Goal: Task Accomplishment & Management: Complete application form

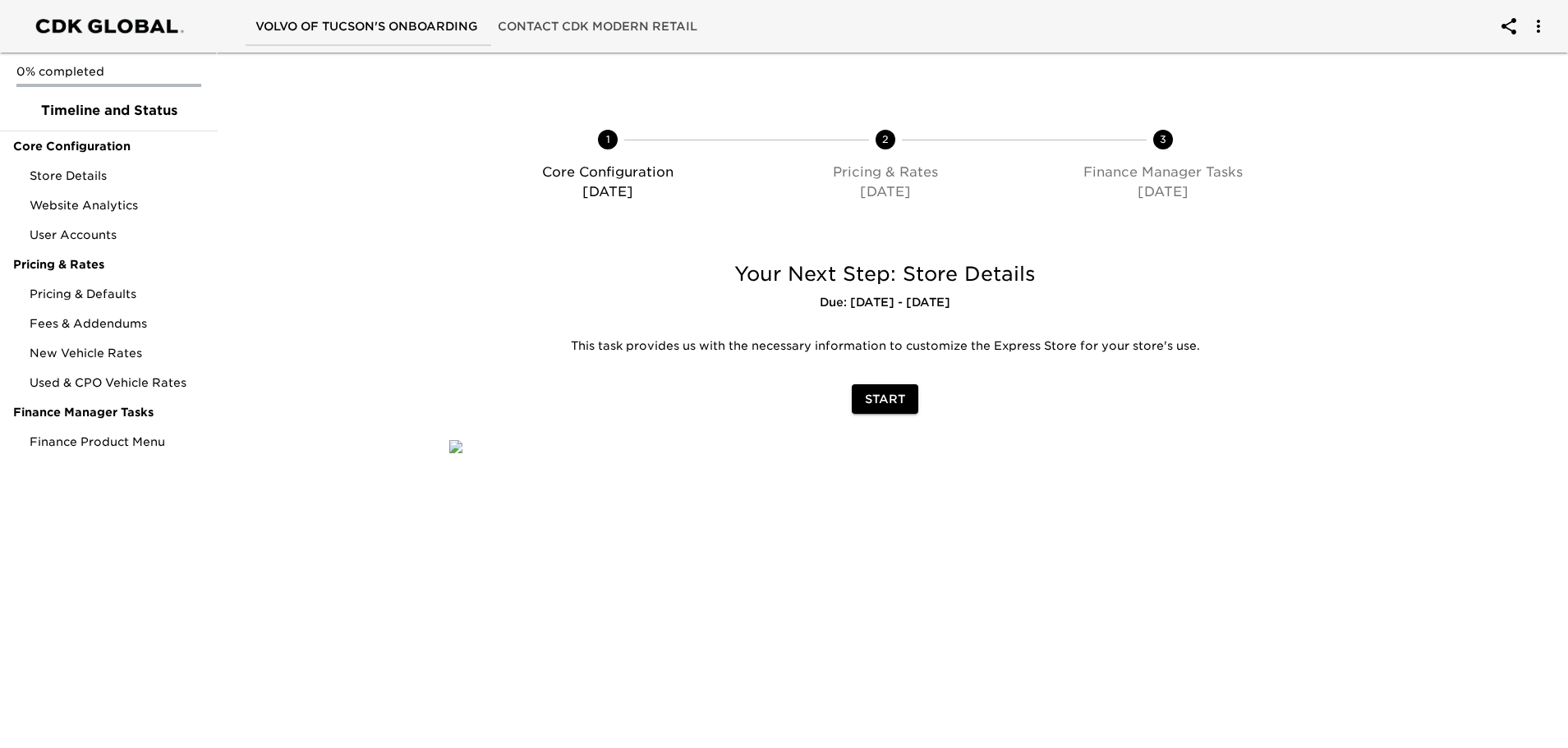
click at [873, 394] on span "Start" at bounding box center [885, 399] width 41 height 21
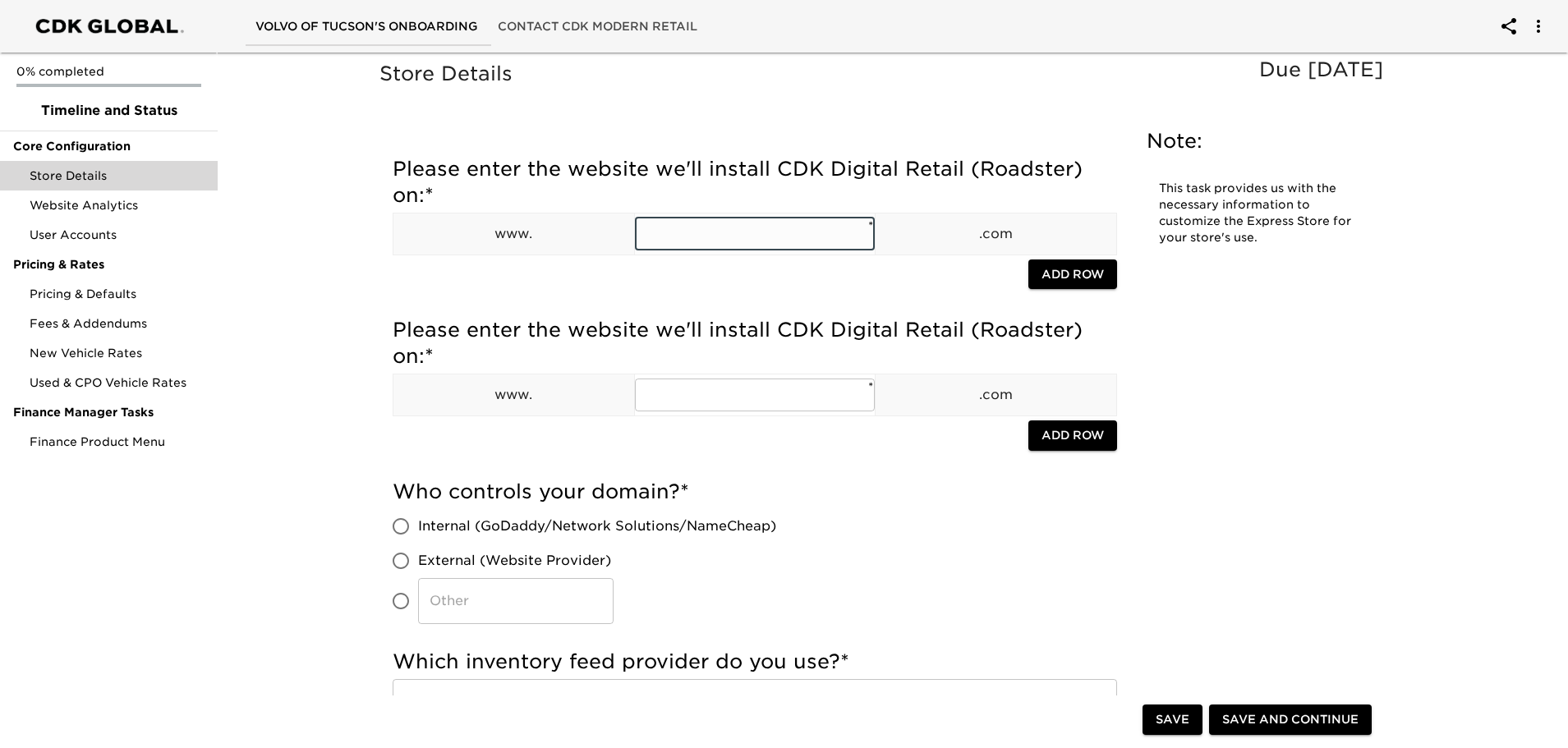
click at [684, 239] on input "text" at bounding box center [755, 234] width 241 height 33
paste input "[DOMAIN_NAME]"
type input "volvocarstucson"
click at [402, 563] on input "External (Website Provider)" at bounding box center [401, 560] width 35 height 35
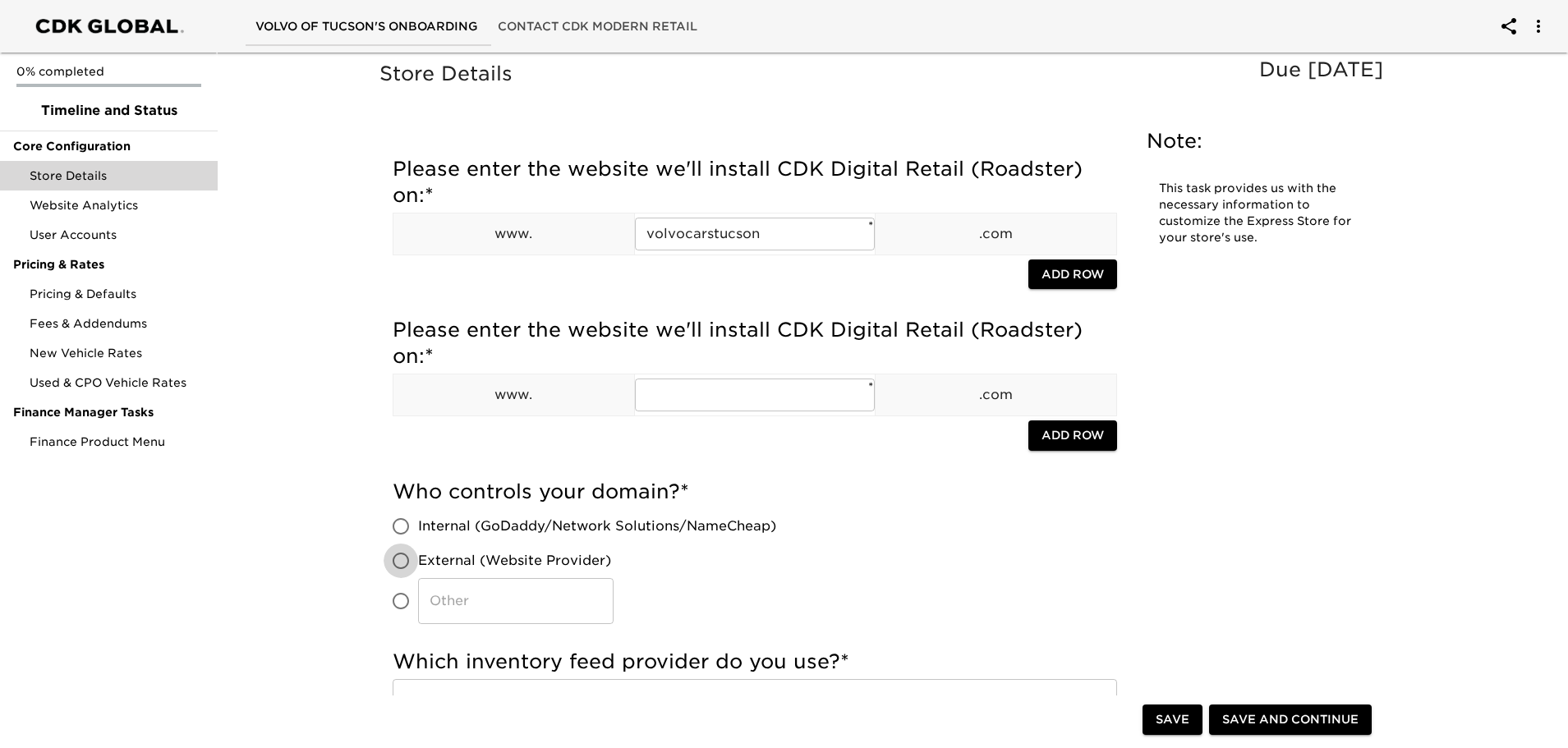
radio input "true"
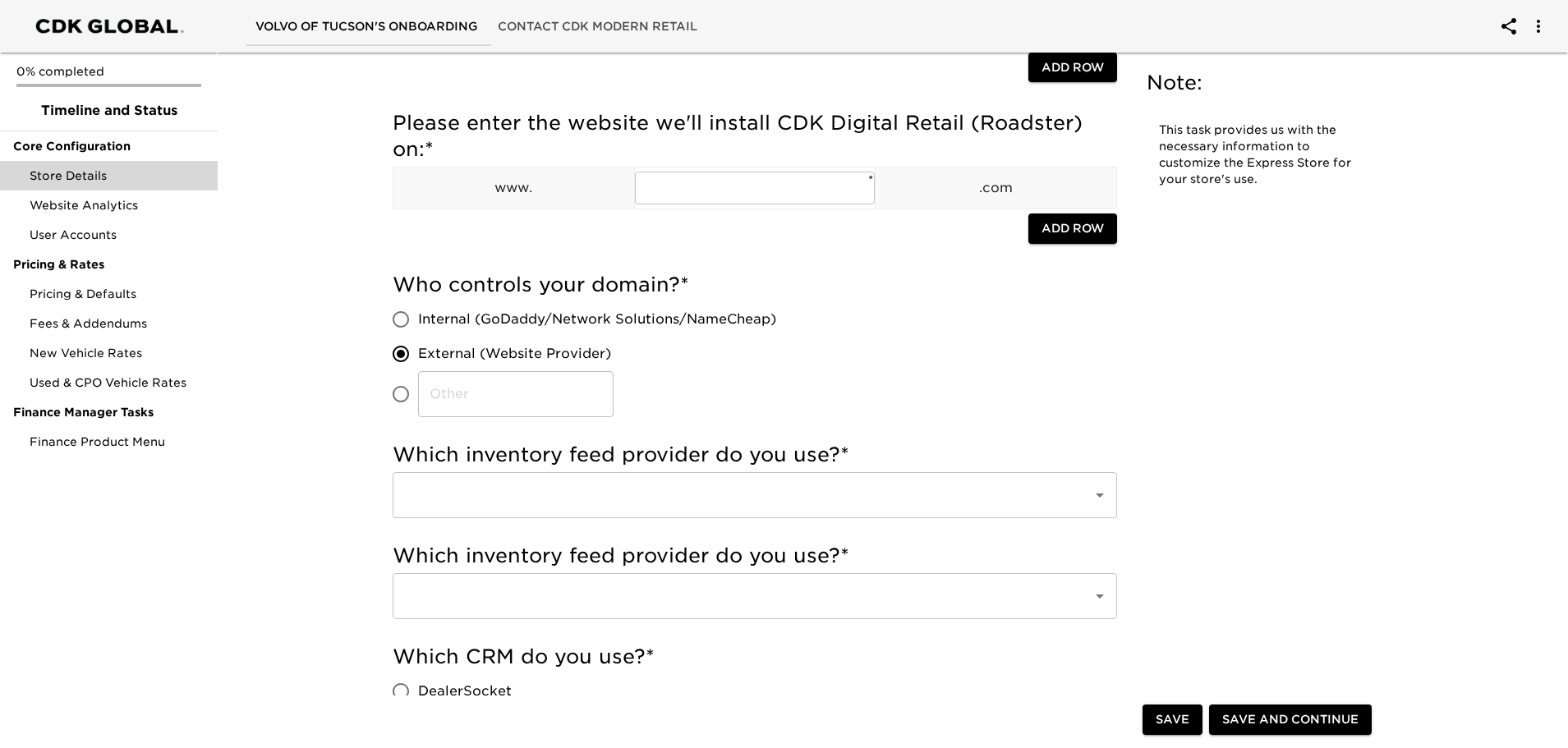
scroll to position [246, 0]
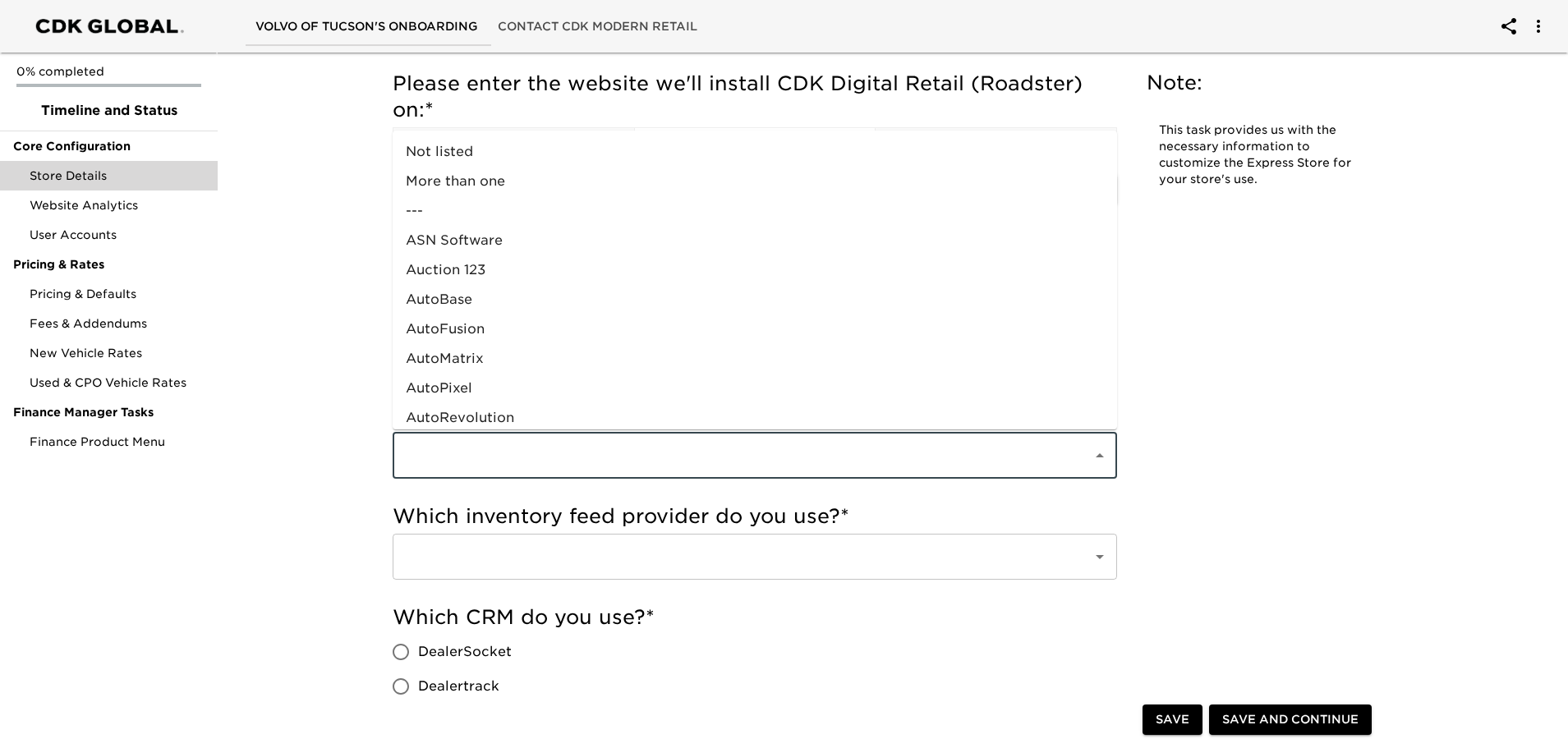
click at [556, 449] on input "text" at bounding box center [732, 456] width 664 height 32
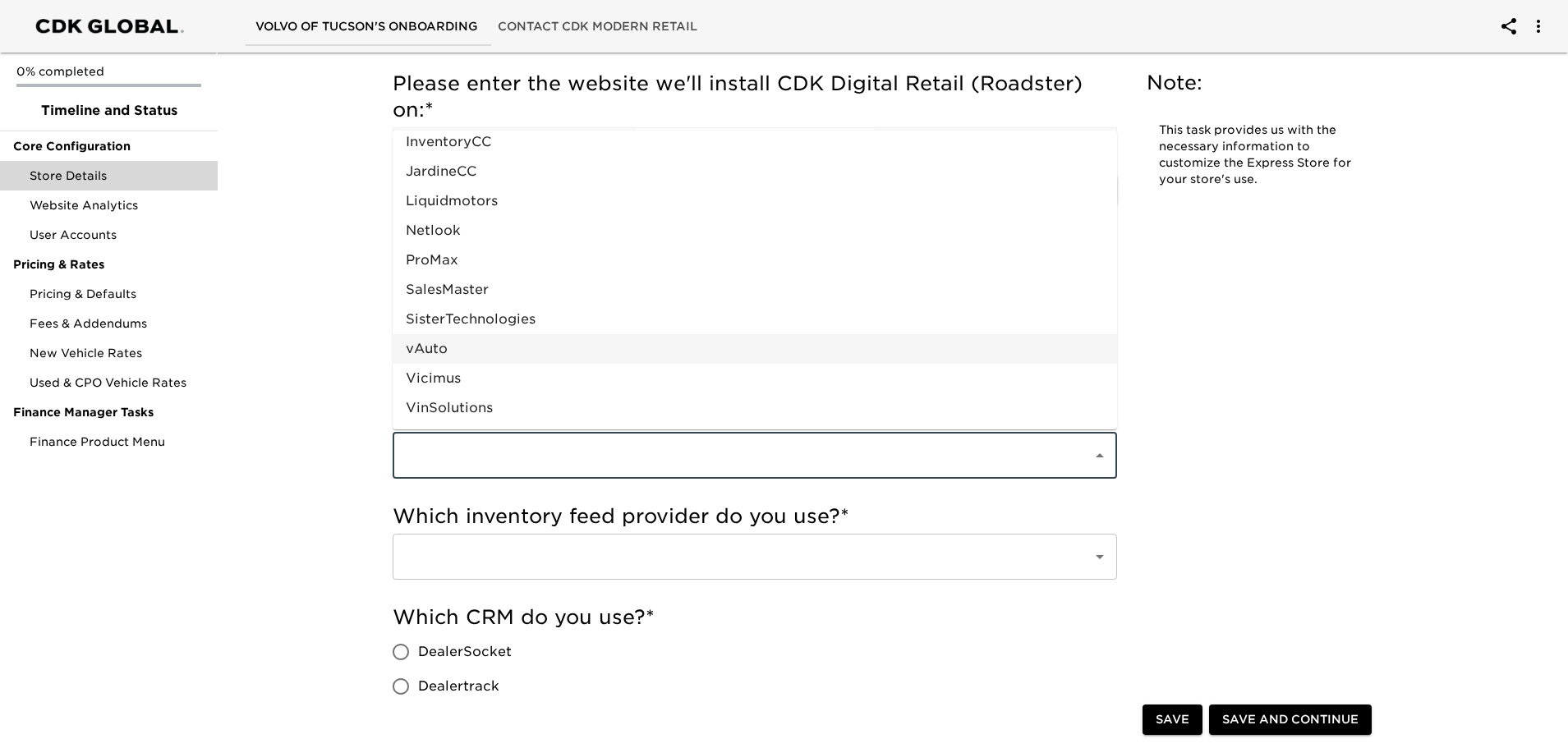
click at [527, 352] on li "vAuto" at bounding box center [755, 349] width 725 height 30
type input "vAuto"
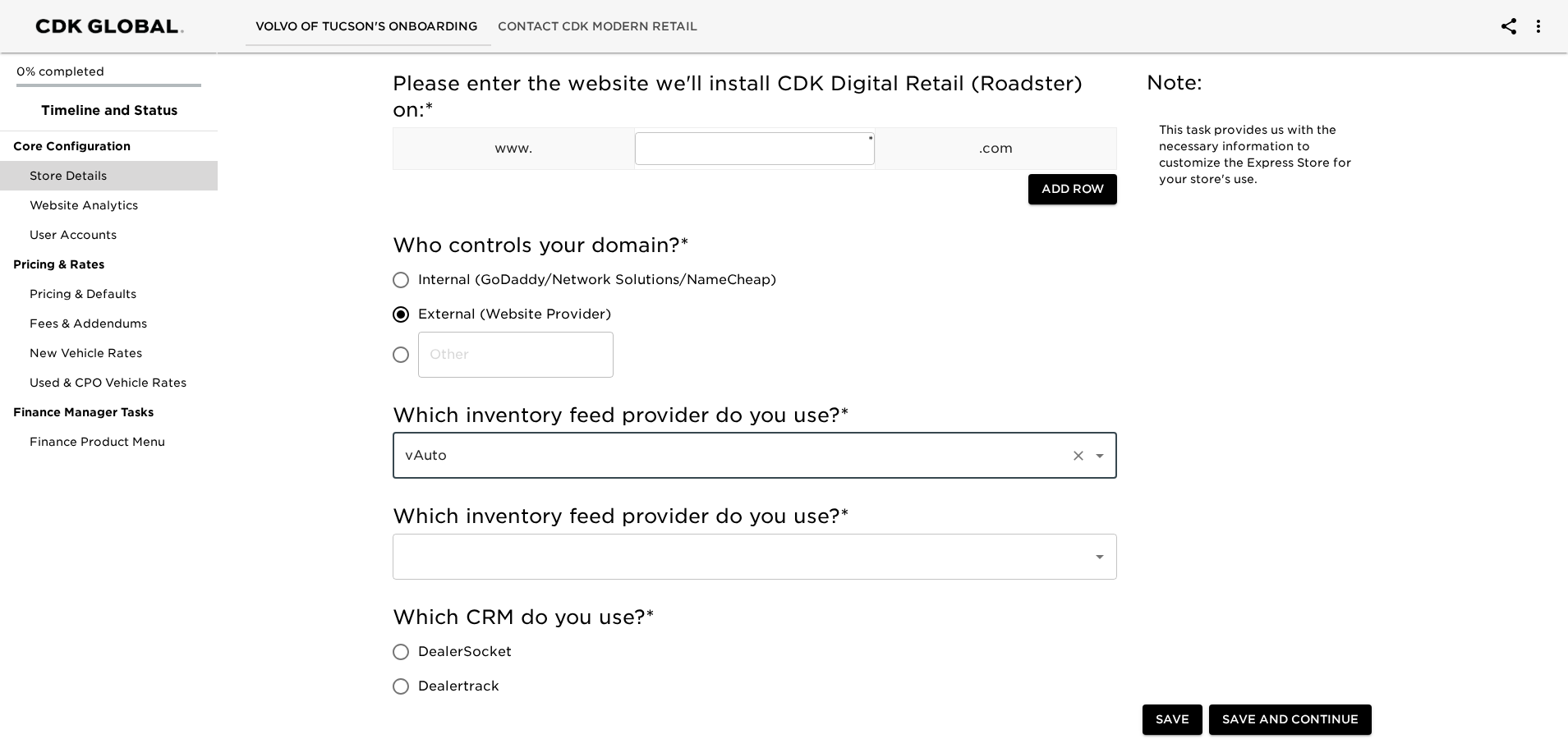
click at [409, 688] on input "Dealertrack" at bounding box center [401, 686] width 35 height 35
radio input "true"
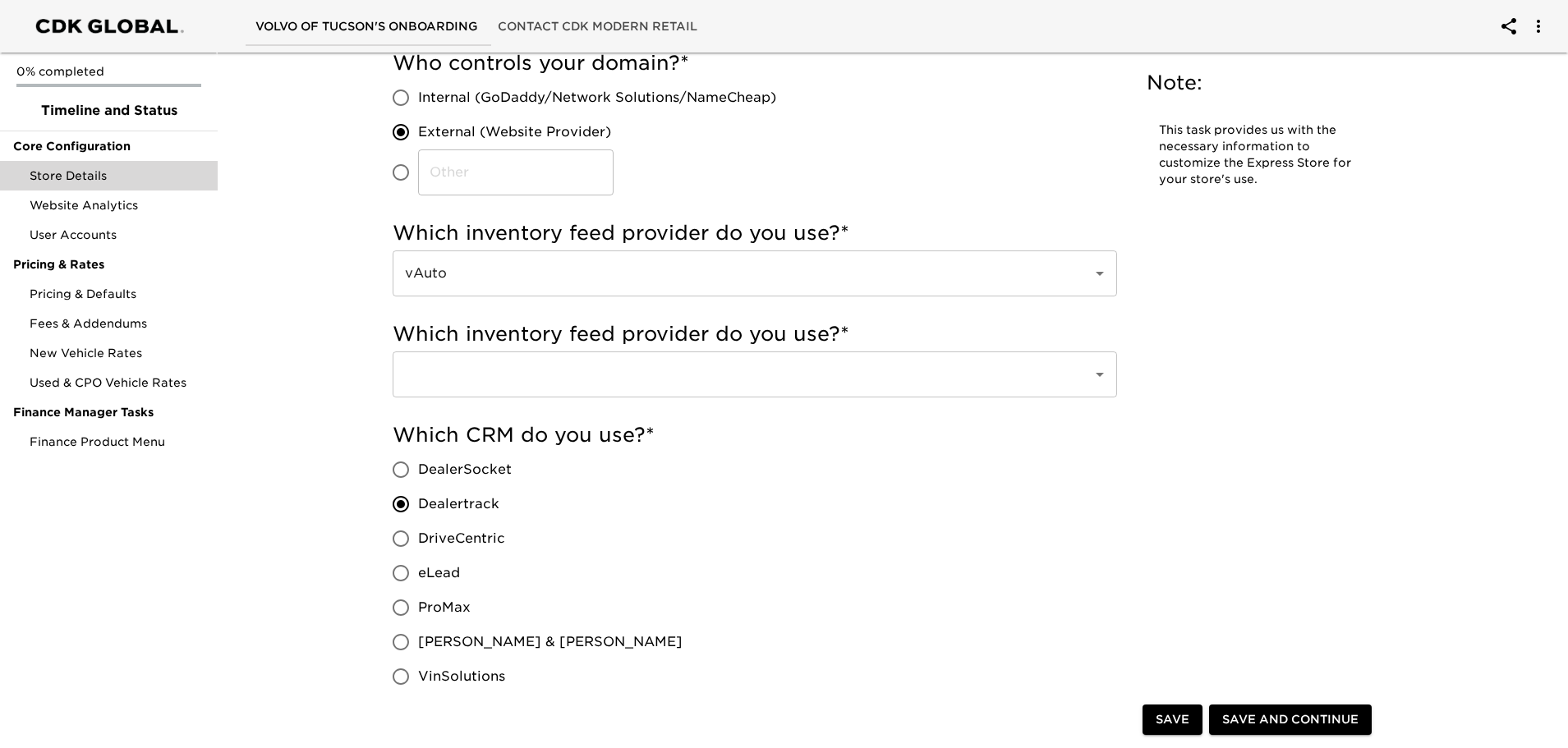
scroll to position [739, 0]
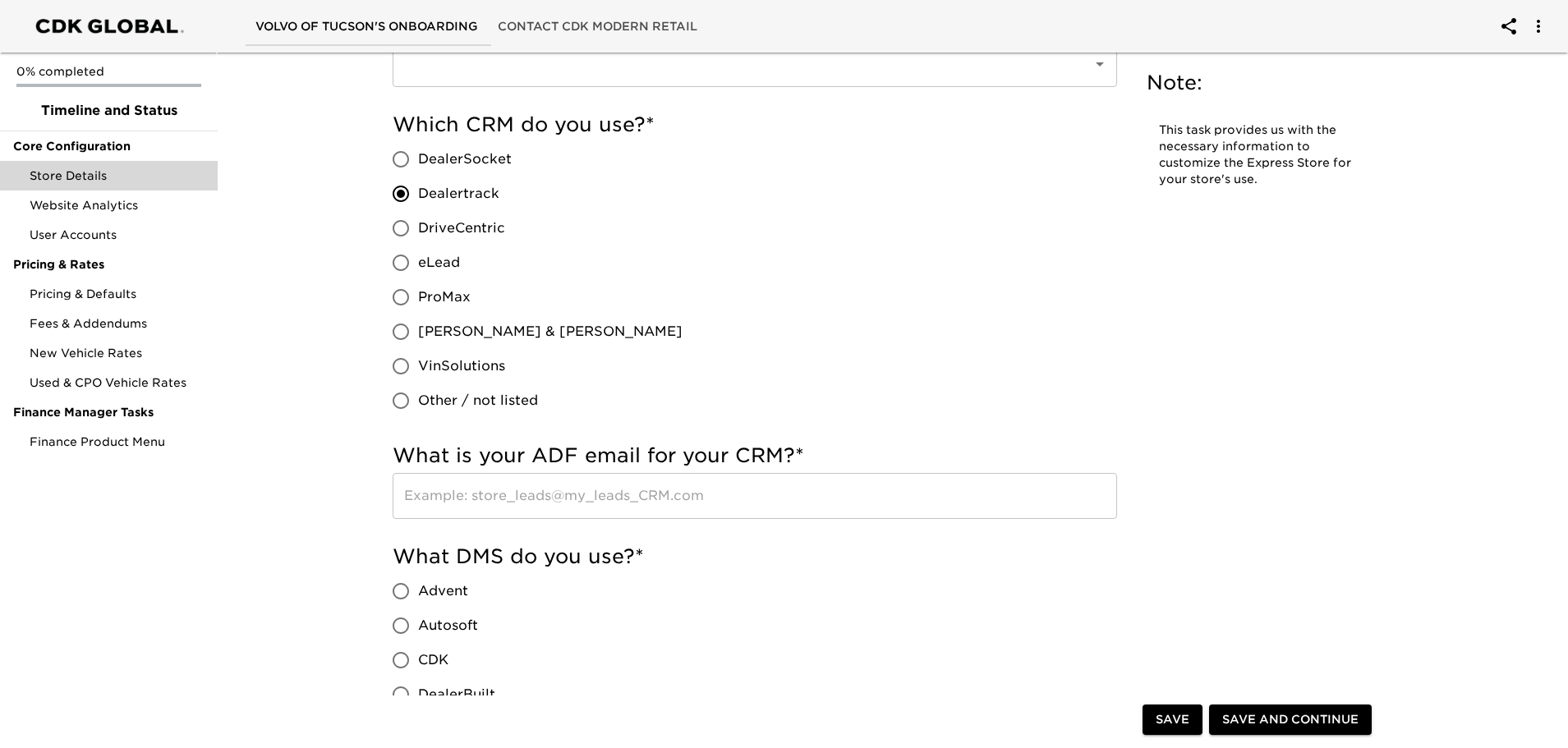
click at [394, 259] on input "eLead" at bounding box center [401, 262] width 35 height 35
radio input "true"
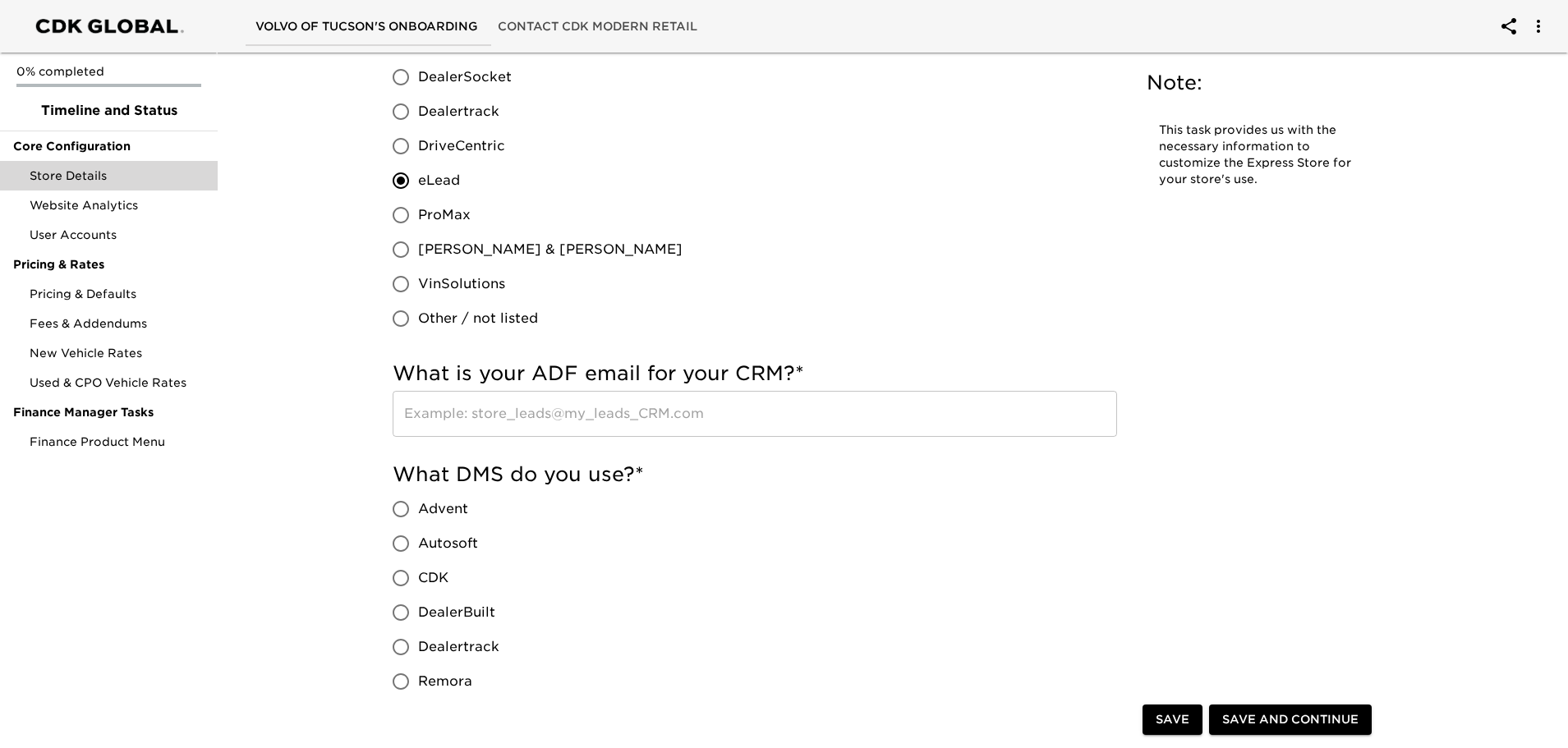
scroll to position [903, 0]
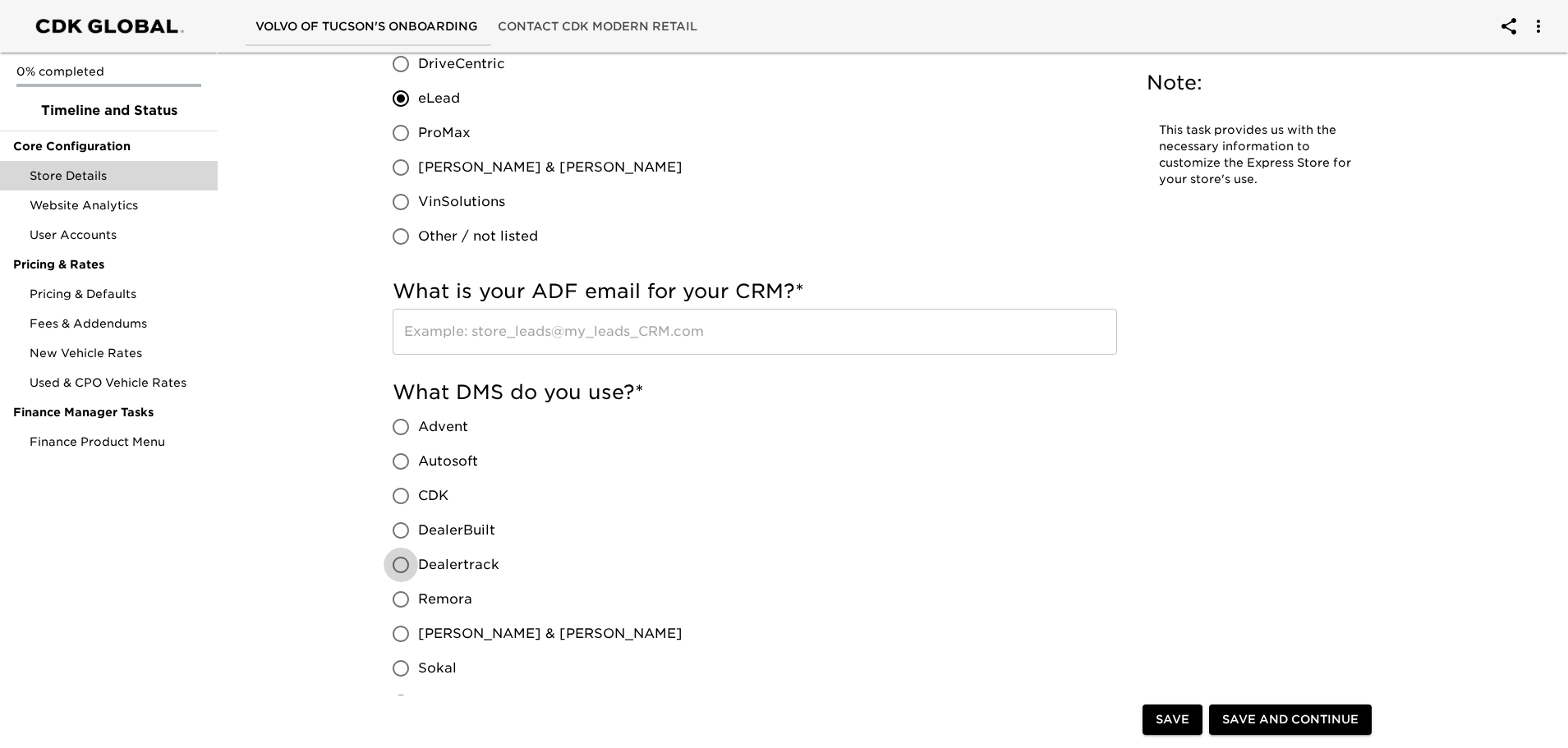
click at [403, 568] on input "Dealertrack" at bounding box center [401, 565] width 35 height 35
radio input "true"
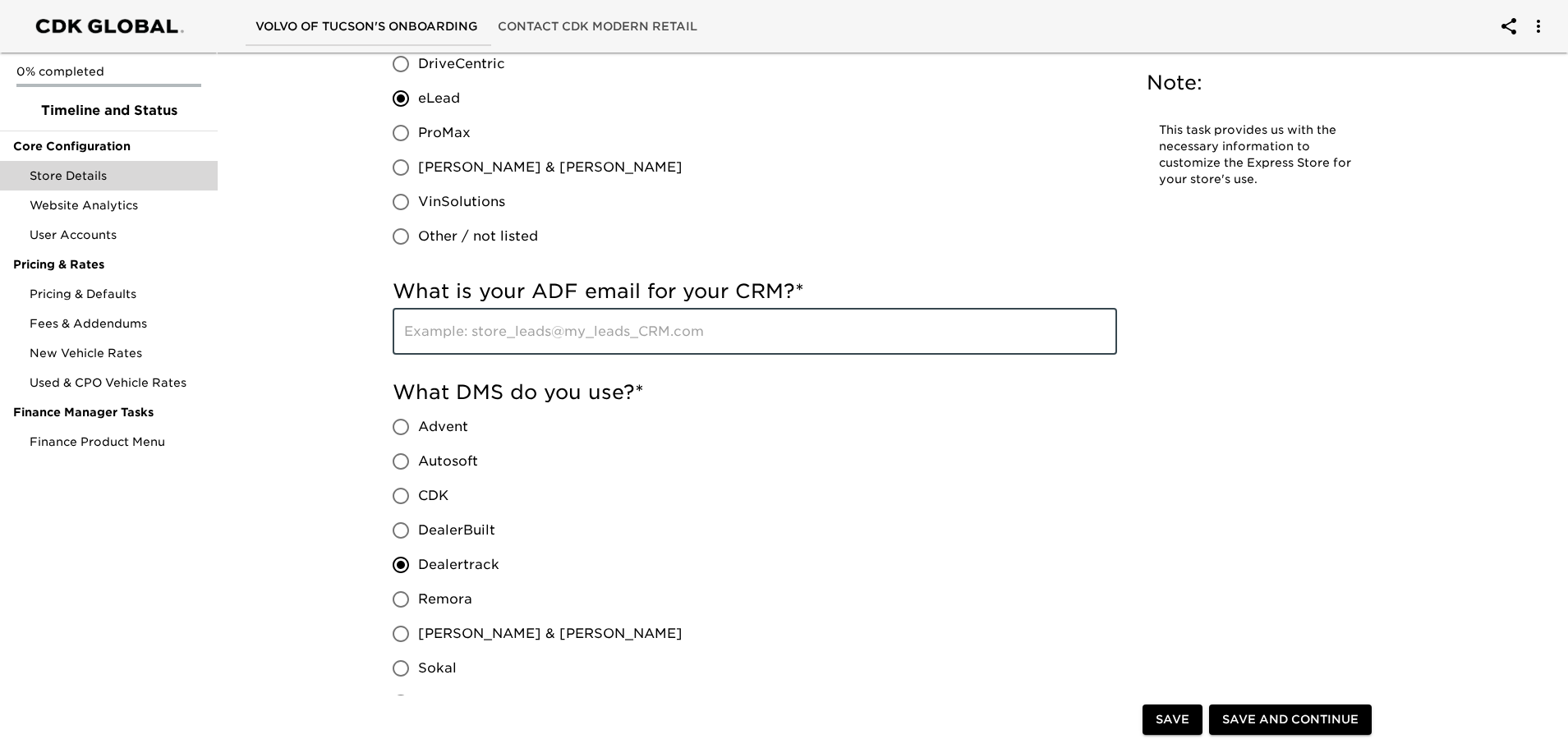
click at [620, 338] on input "text" at bounding box center [755, 331] width 725 height 46
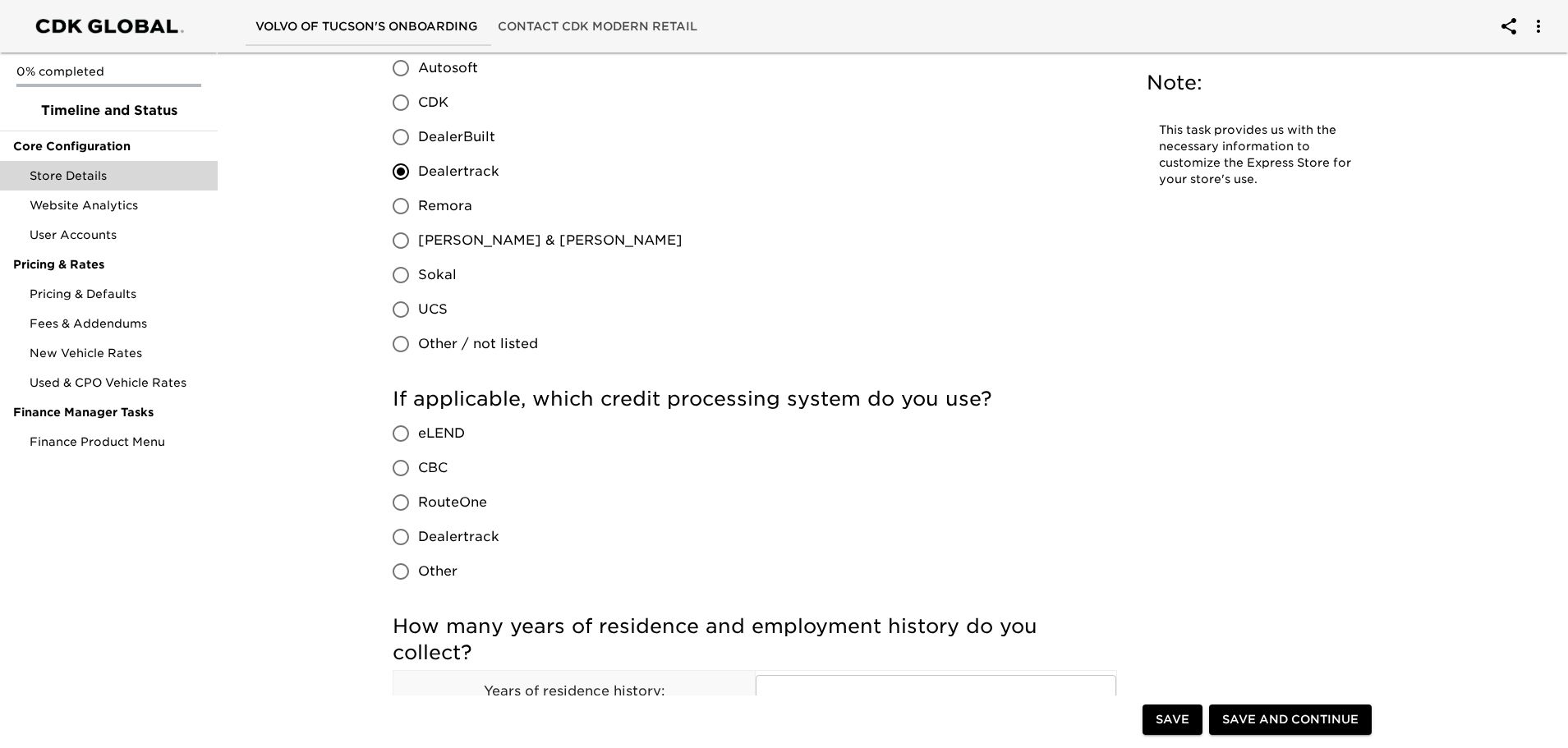
scroll to position [1396, 0]
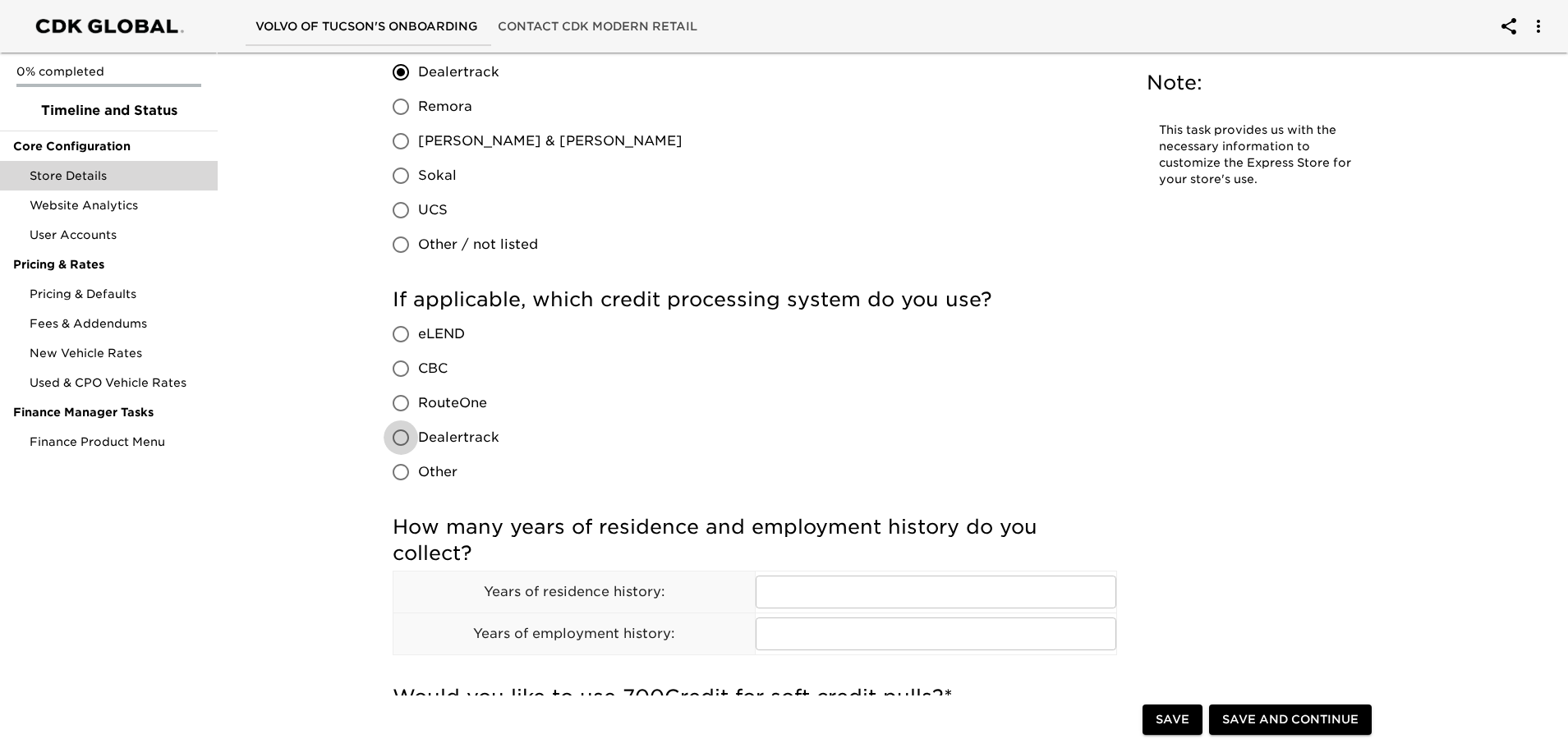
click at [401, 442] on input "Dealertrack" at bounding box center [401, 437] width 35 height 35
radio input "true"
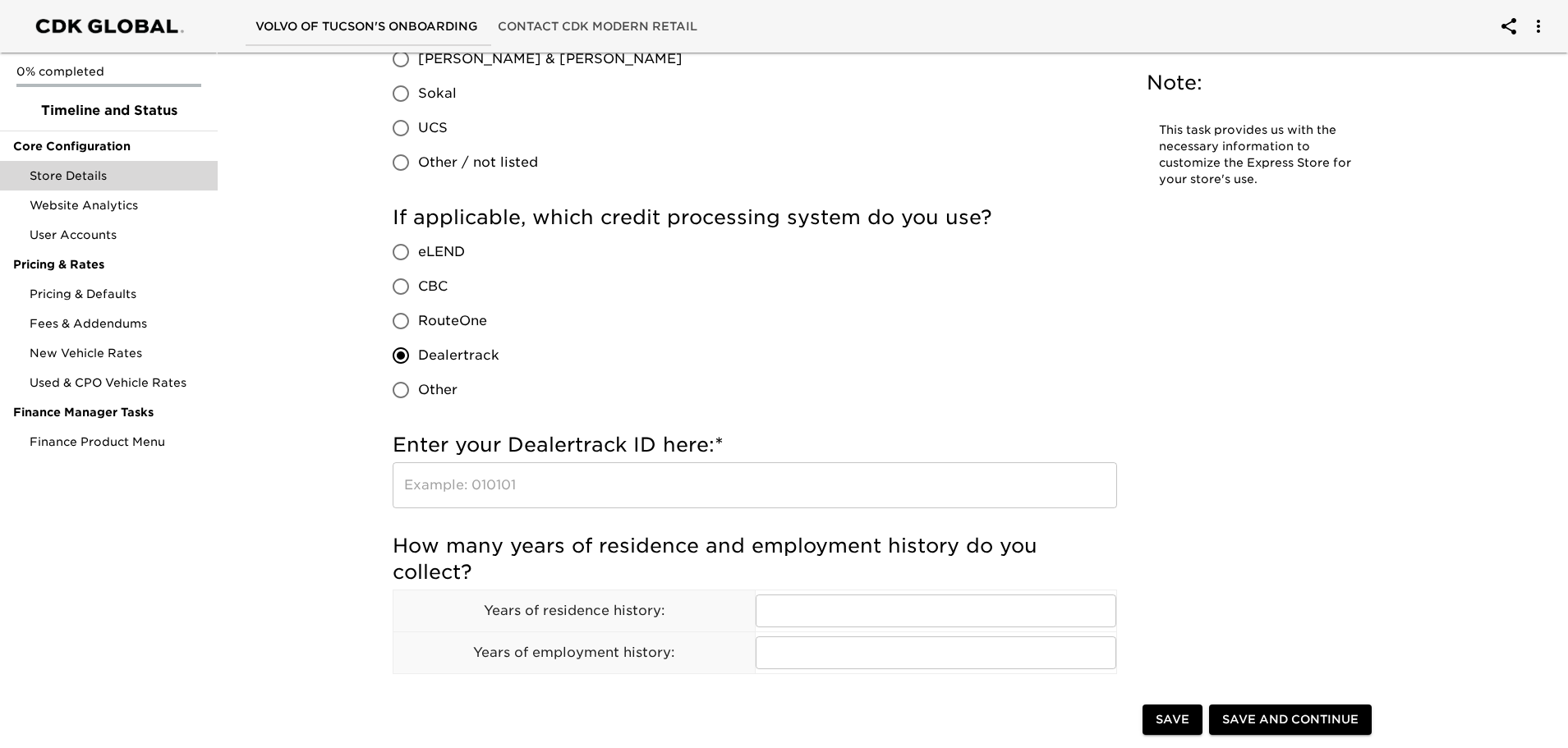
scroll to position [1560, 0]
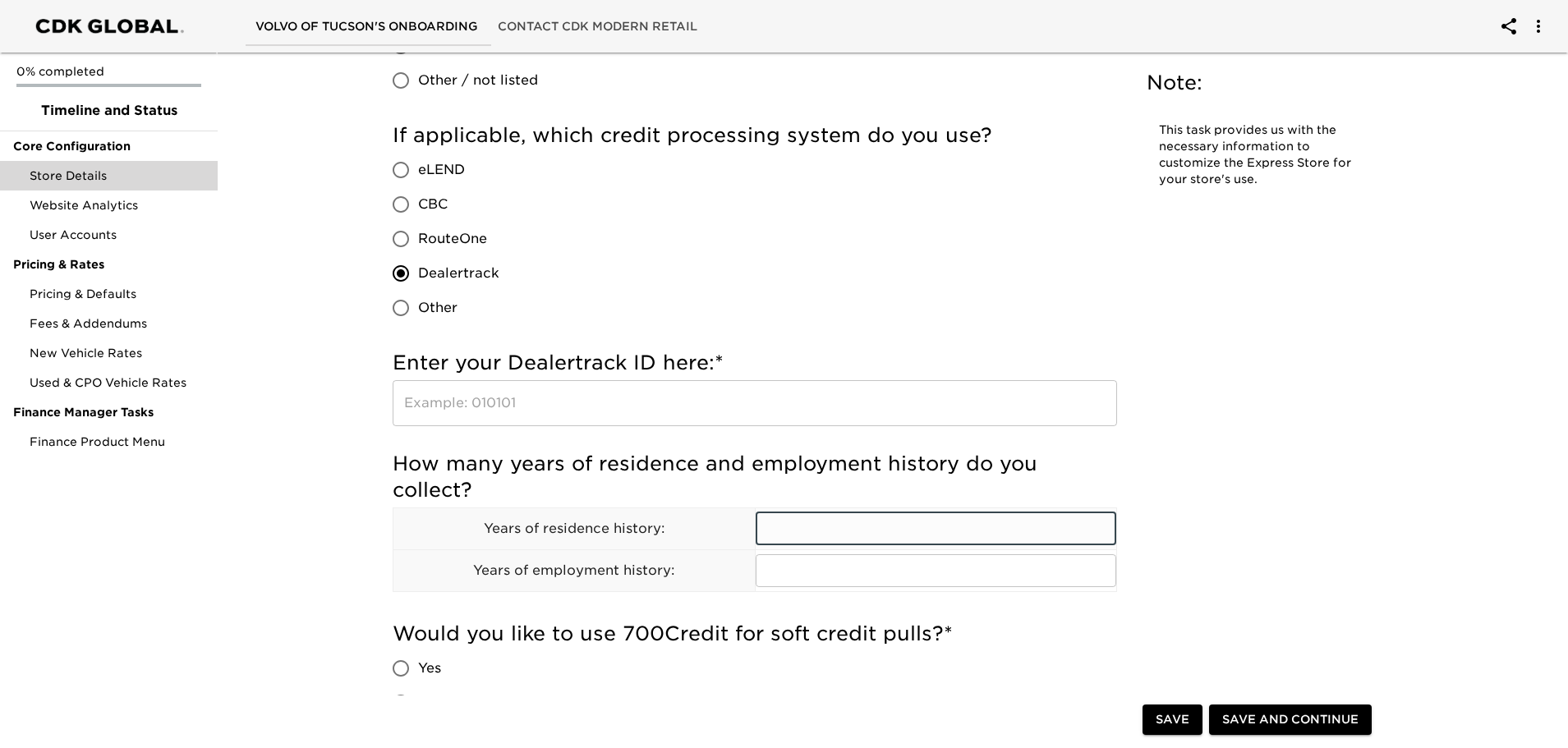
click at [831, 532] on input "text" at bounding box center [936, 528] width 361 height 33
type input "2"
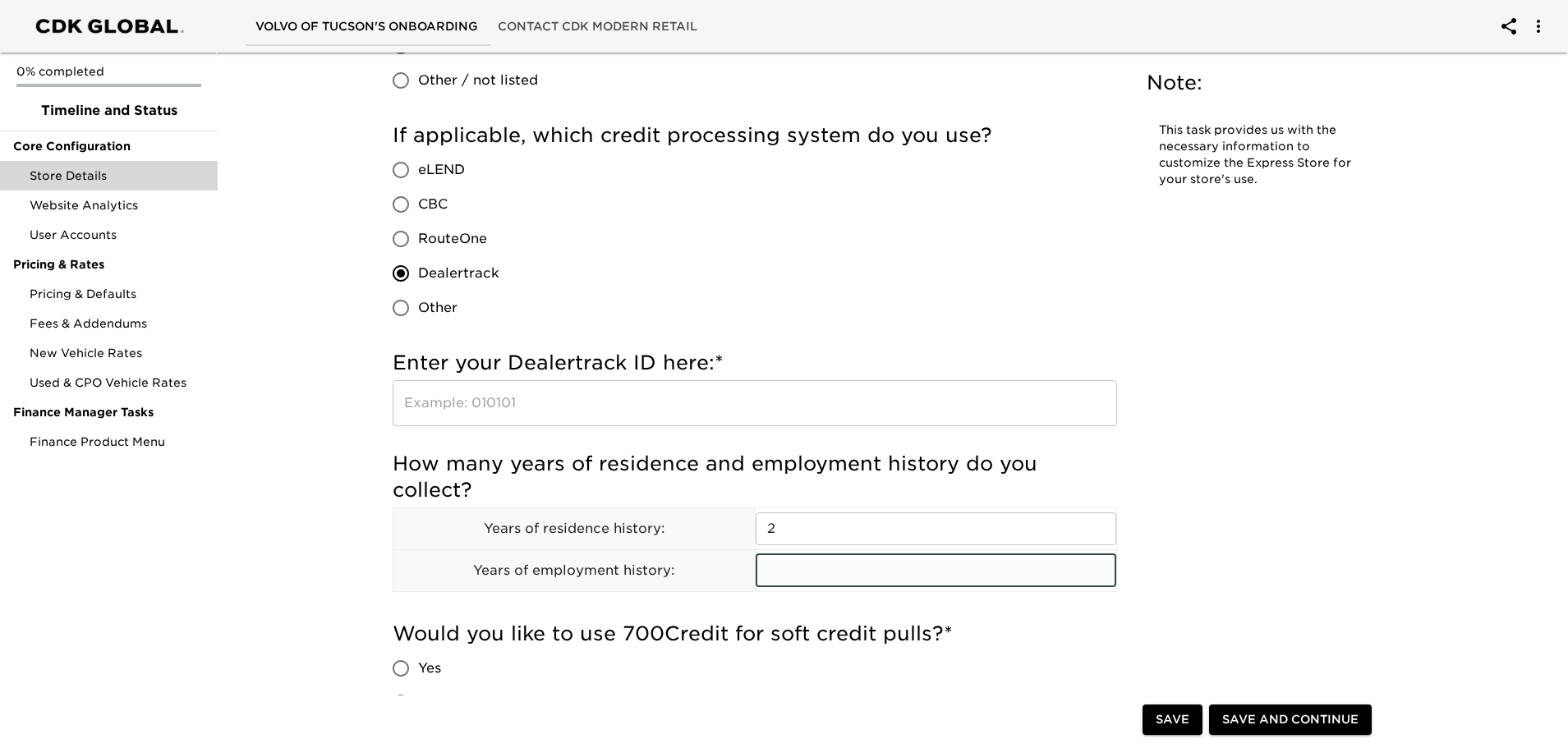
click at [830, 568] on input "text" at bounding box center [936, 570] width 361 height 33
type input "2"
click at [1221, 524] on div "Store Details Due [DATE] Note: This task provides us with the necessary informa…" at bounding box center [885, 340] width 1019 height 3687
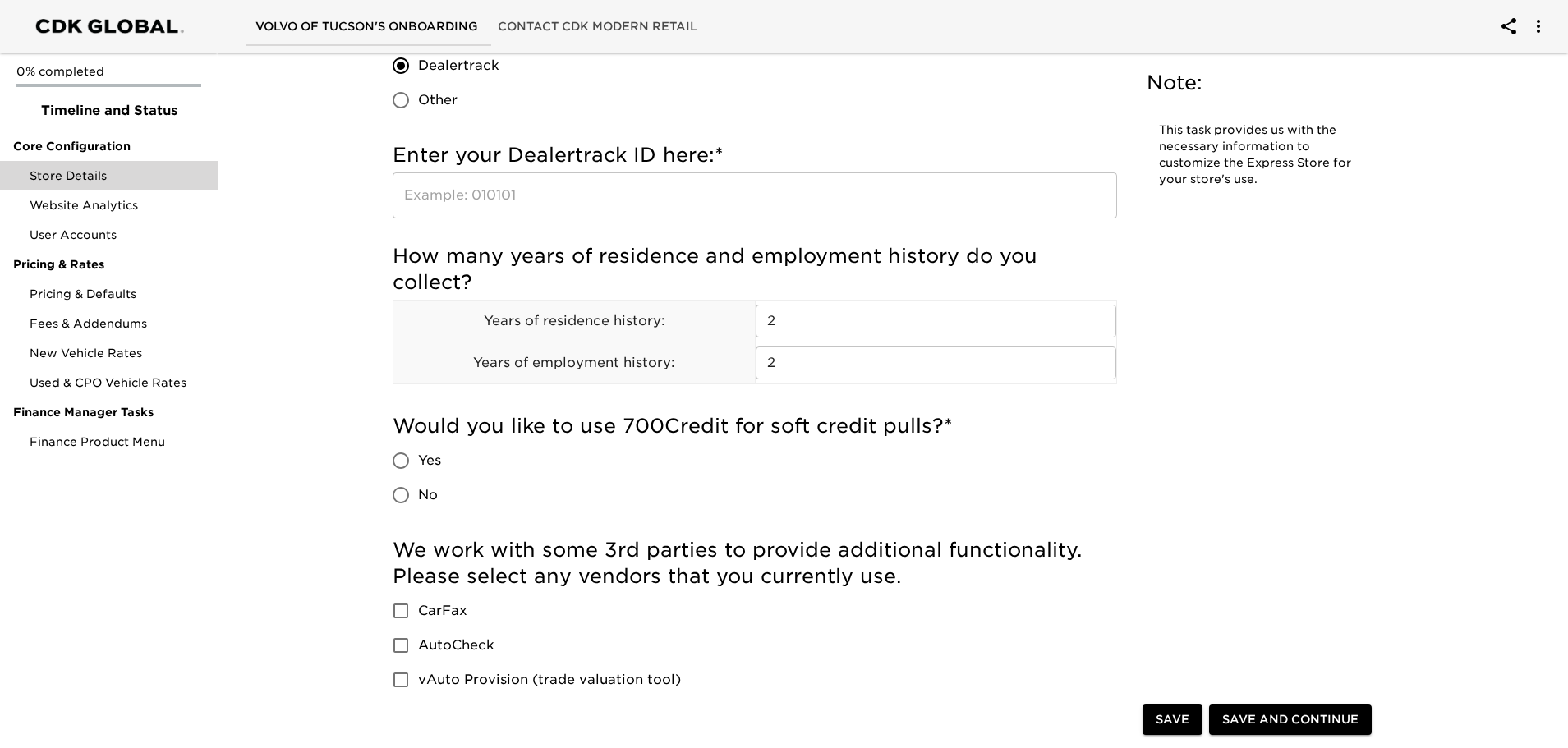
scroll to position [1807, 0]
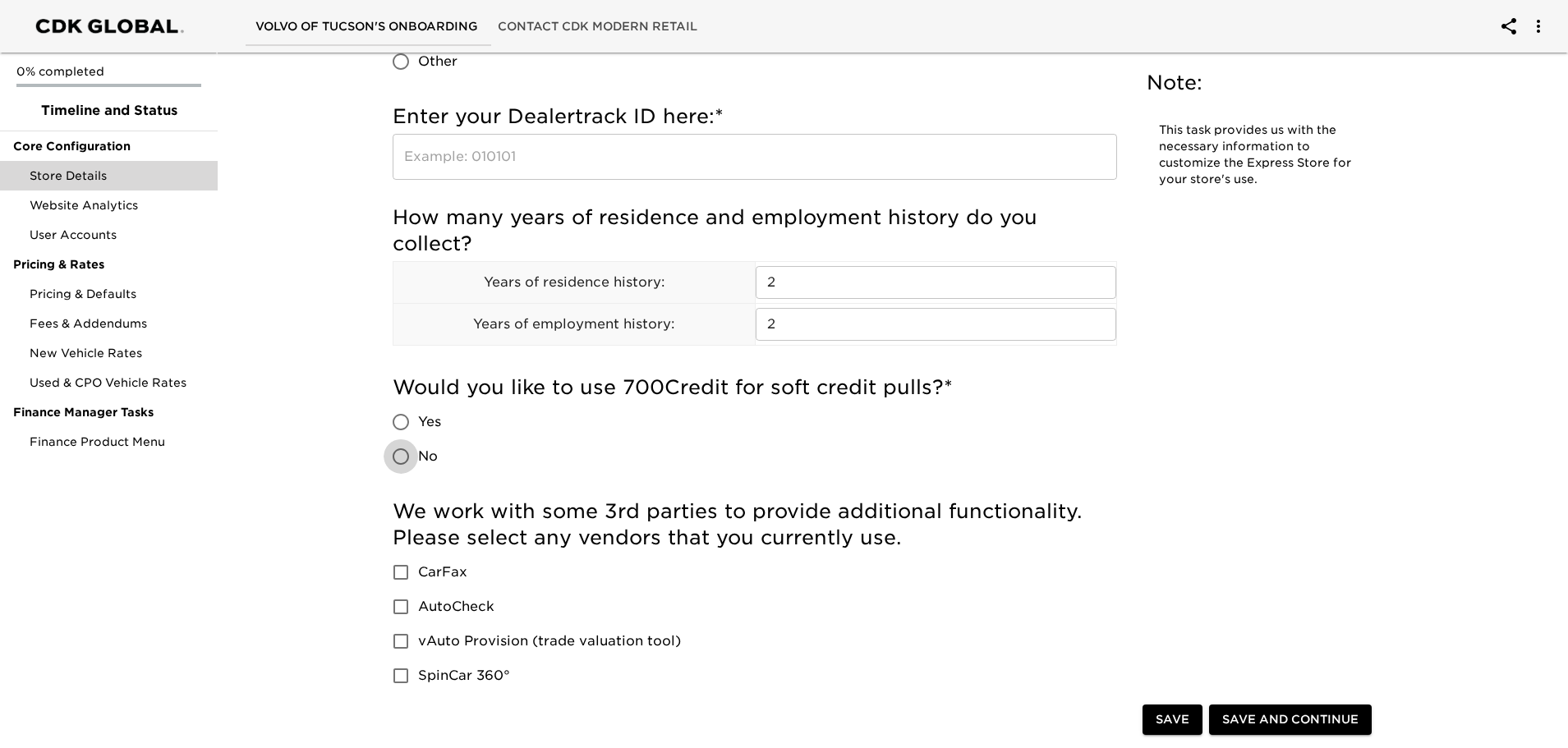
click at [398, 461] on input "No" at bounding box center [401, 456] width 35 height 35
radio input "true"
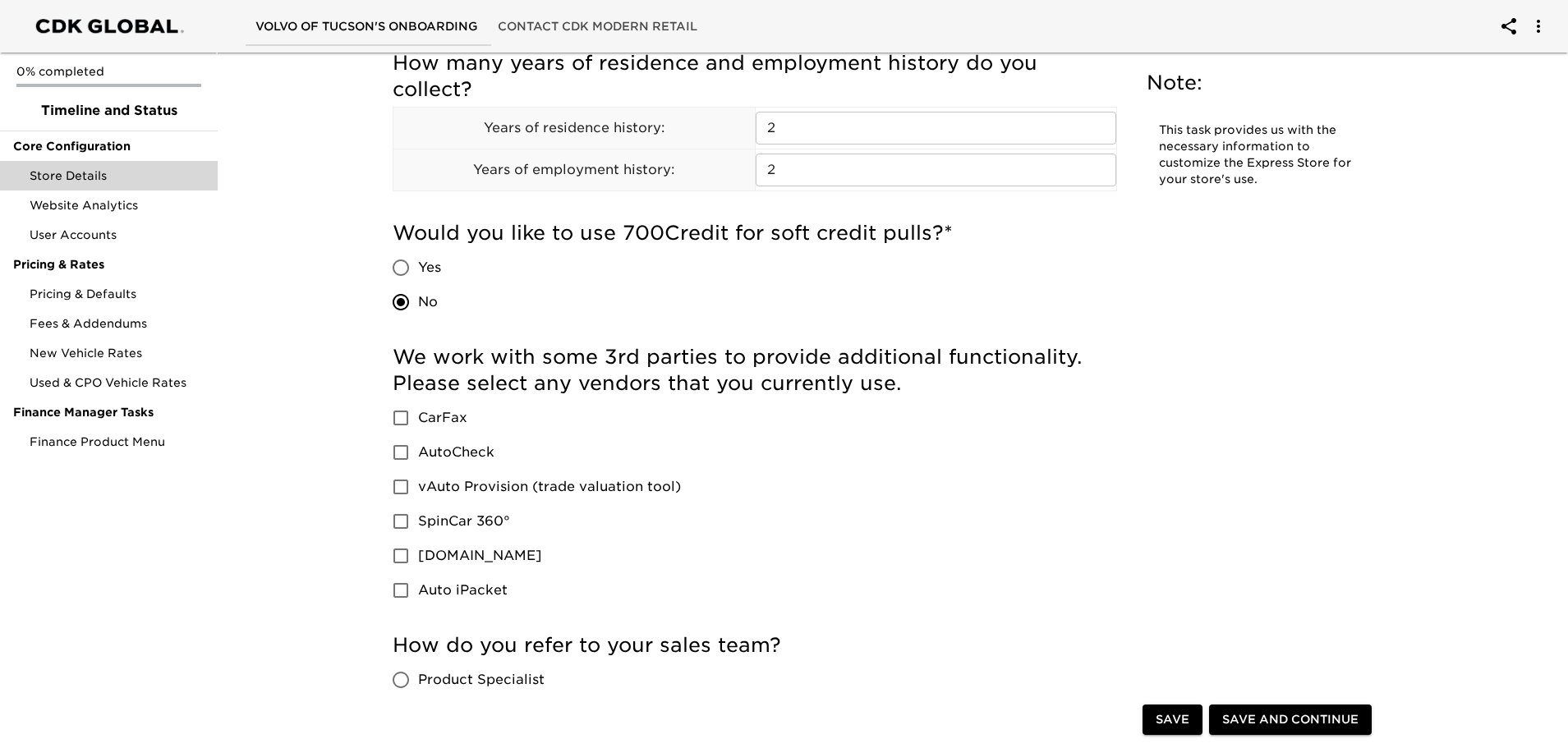
scroll to position [1971, 0]
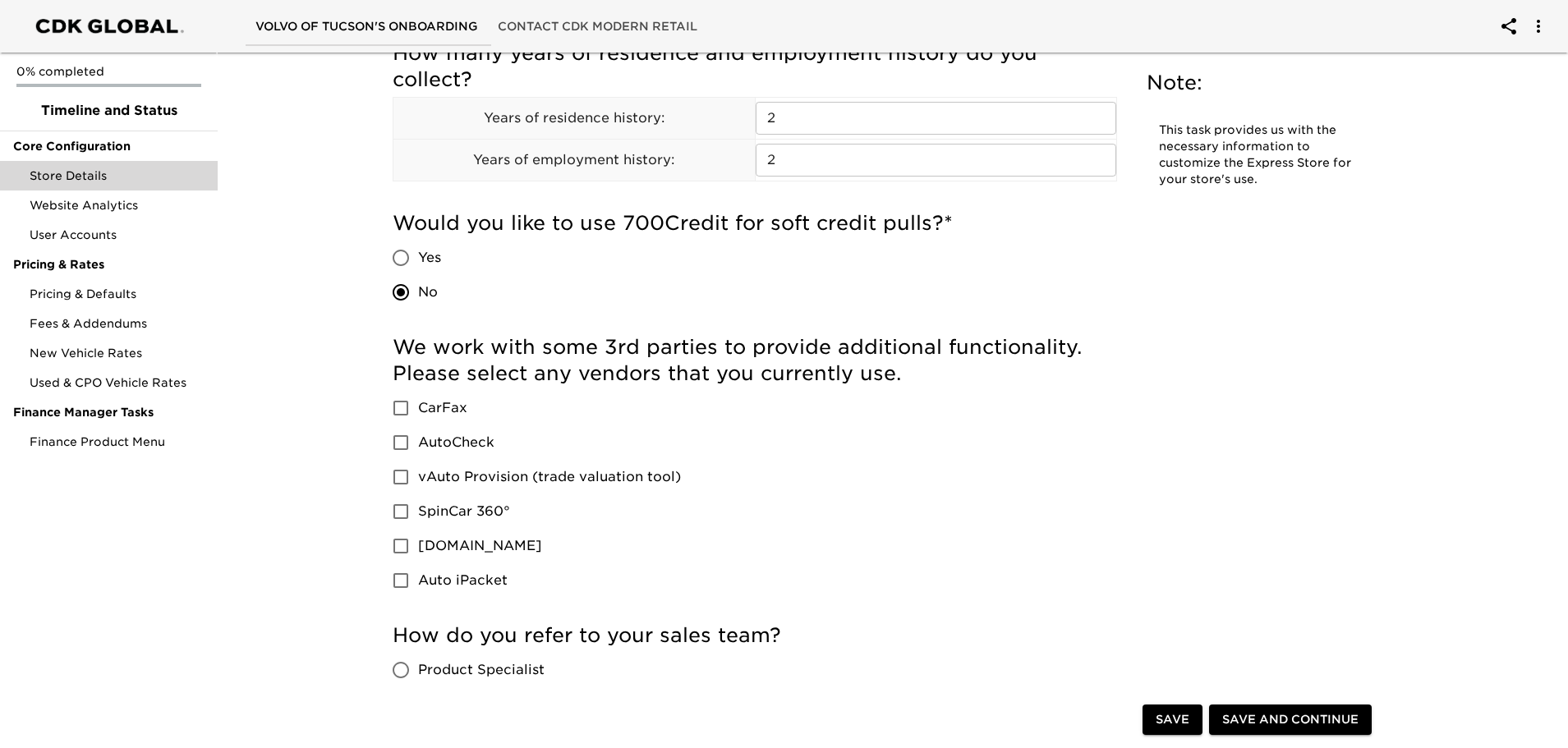
click at [398, 481] on input "vAuto Provision (trade valuation tool)" at bounding box center [401, 477] width 35 height 35
click at [393, 474] on input "vAuto Provision (trade valuation tool)" at bounding box center [401, 477] width 35 height 35
checkbox input "false"
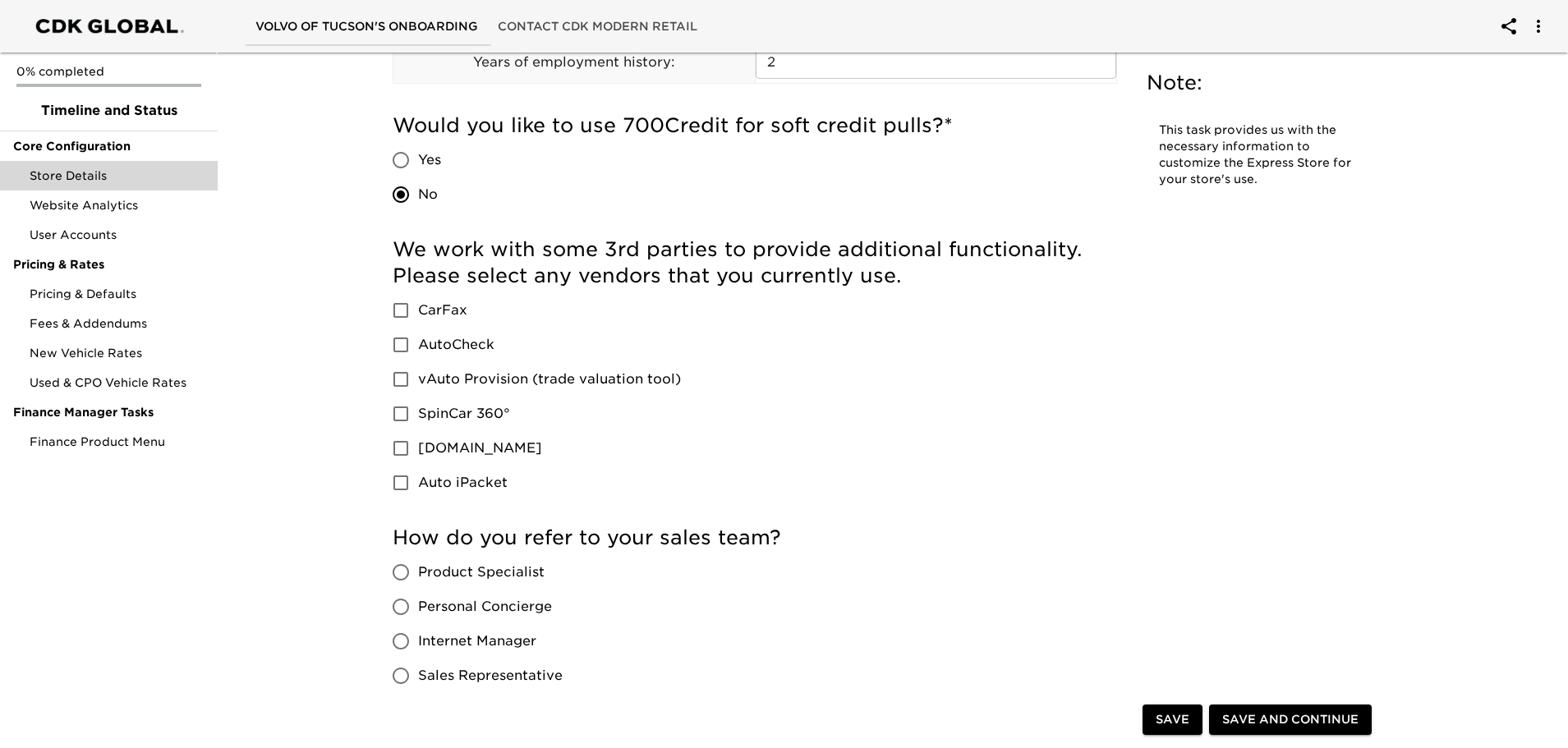
scroll to position [2217, 0]
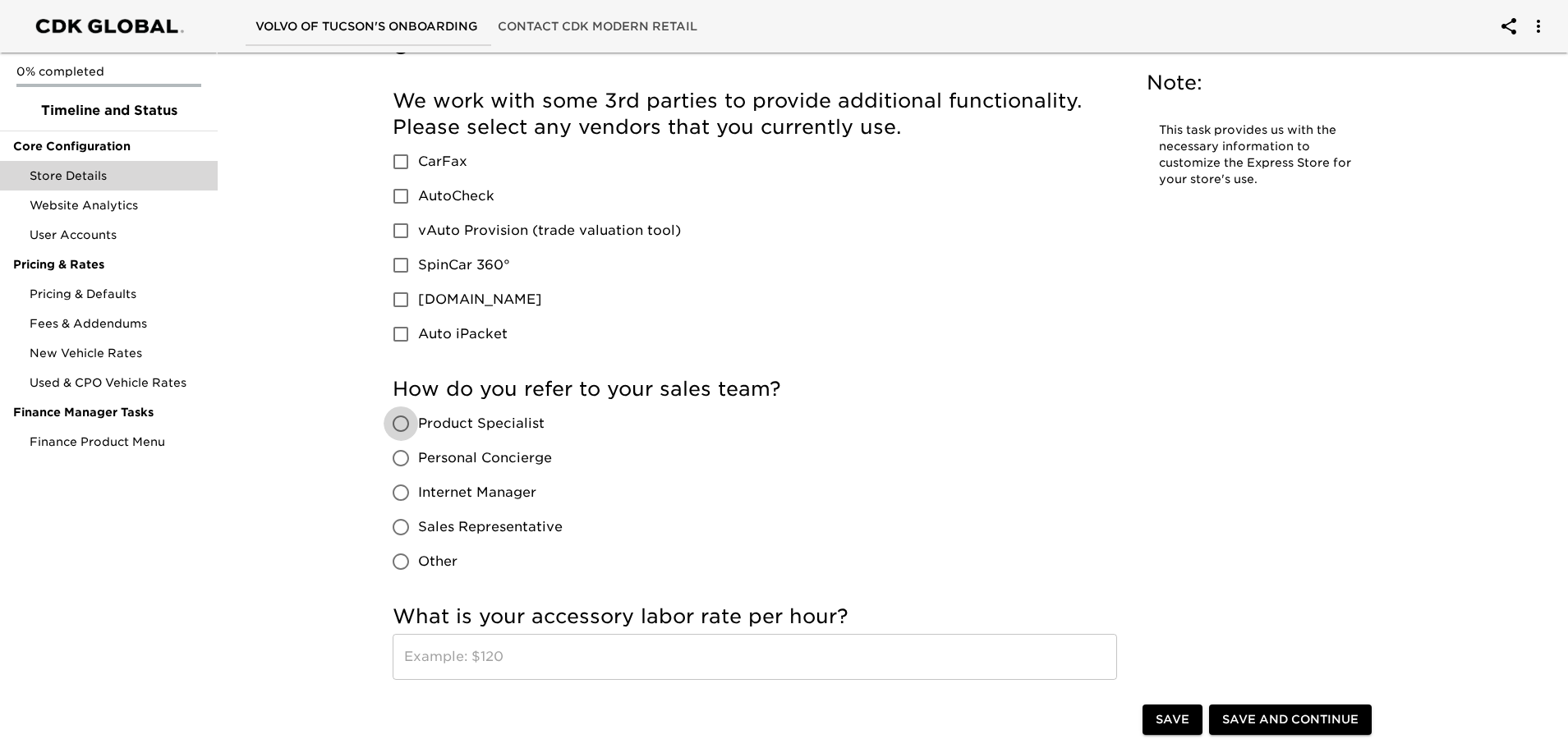
click at [406, 423] on input "Product Specialist" at bounding box center [401, 423] width 35 height 35
radio input "true"
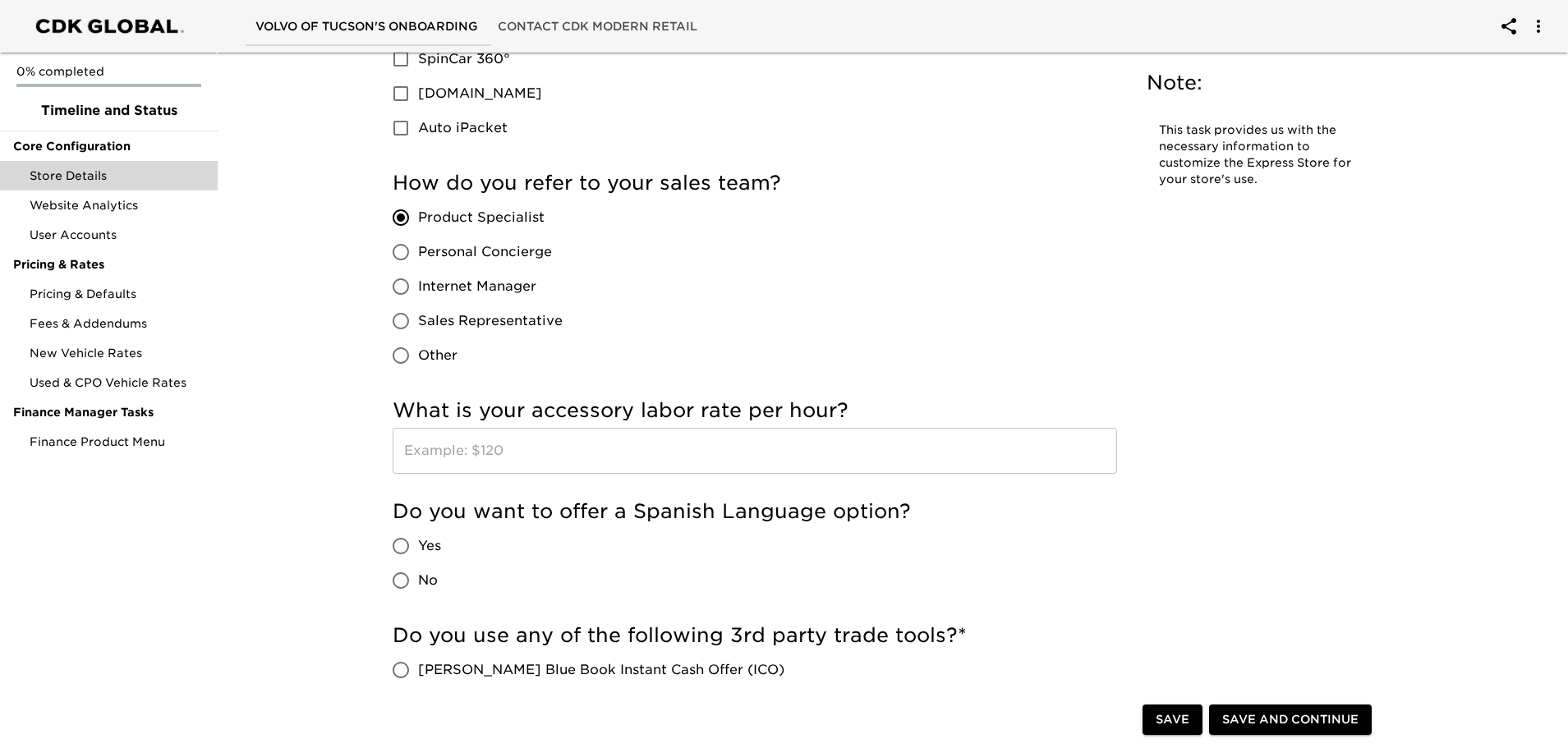
scroll to position [2464, 0]
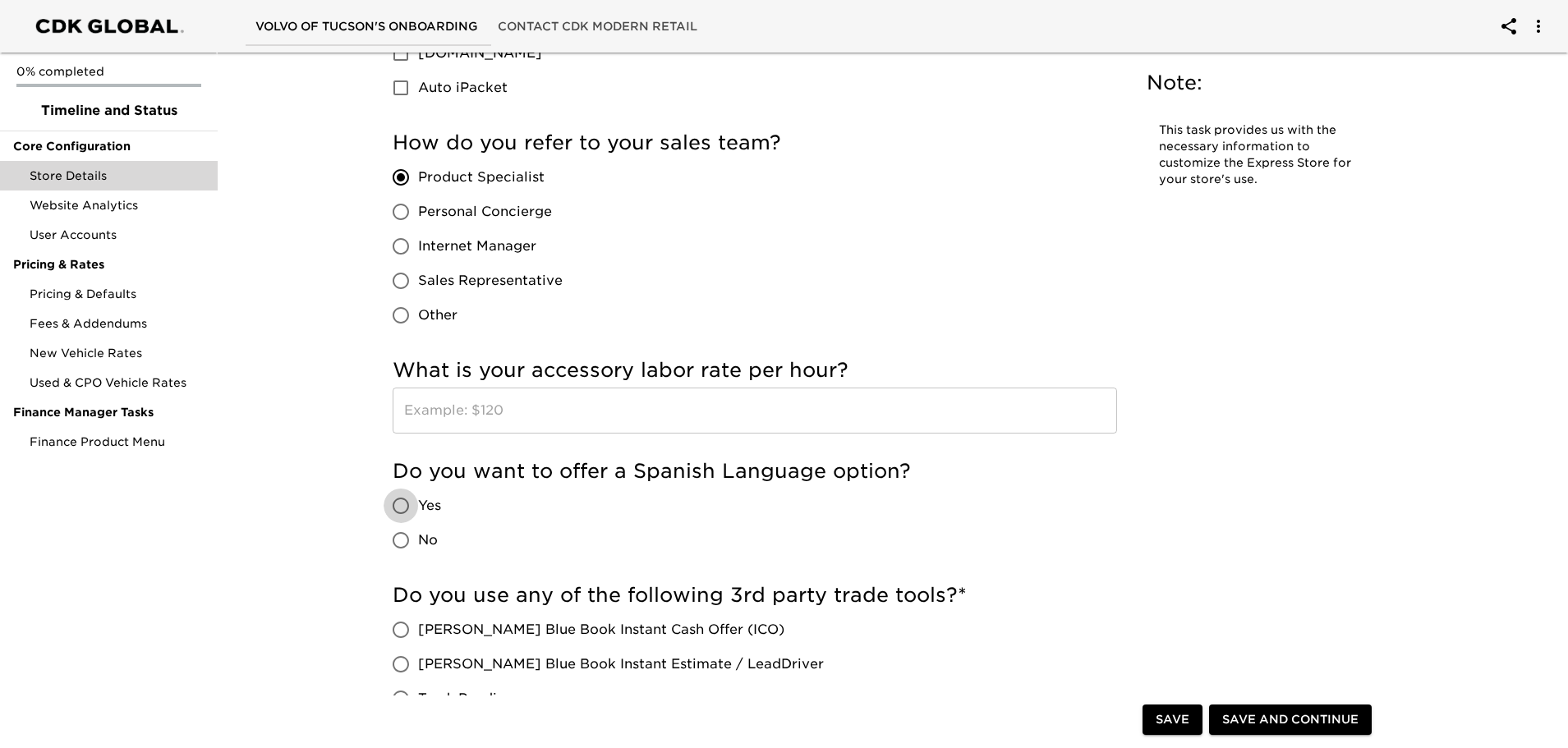
click at [405, 510] on input "Yes" at bounding box center [401, 506] width 35 height 35
radio input "true"
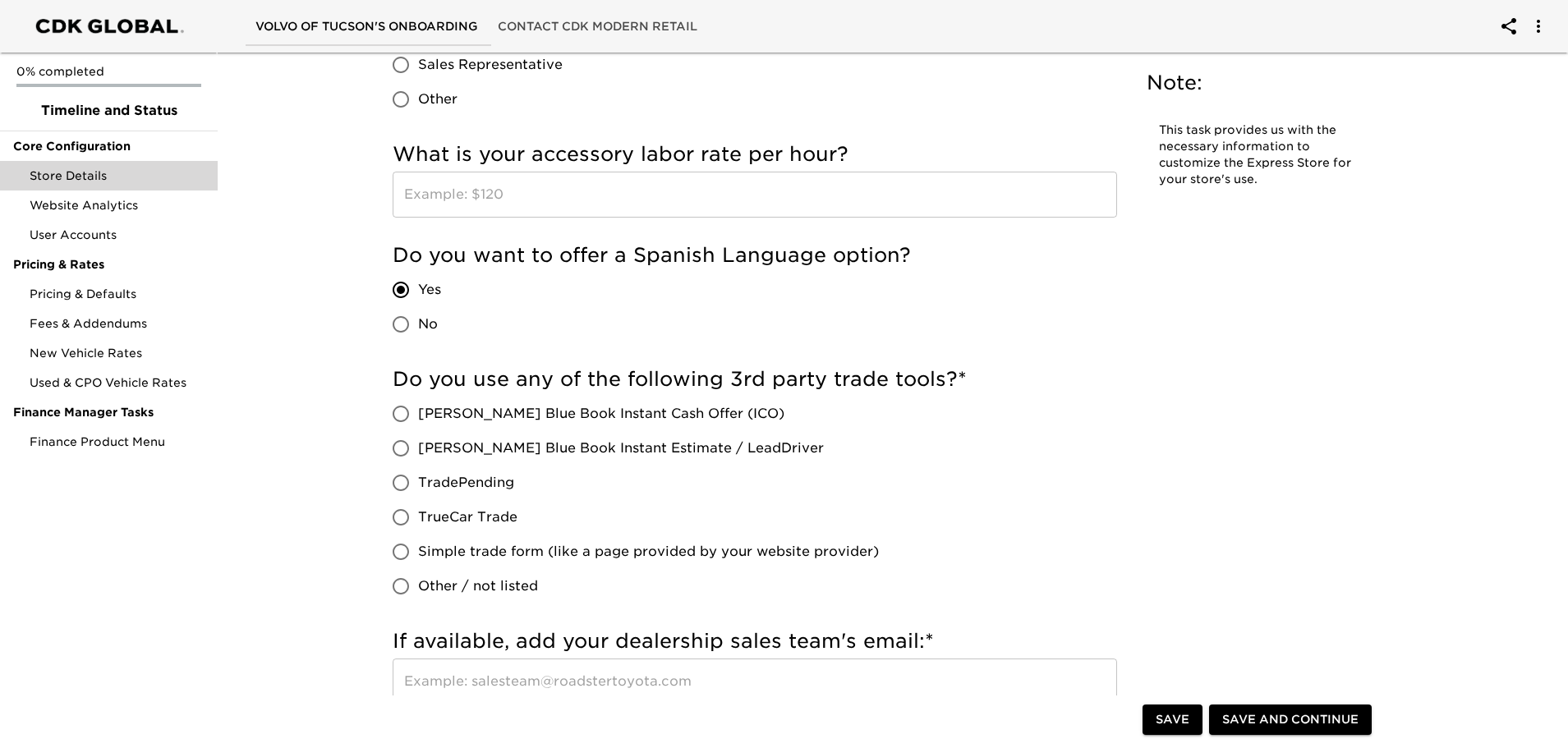
scroll to position [2710, 0]
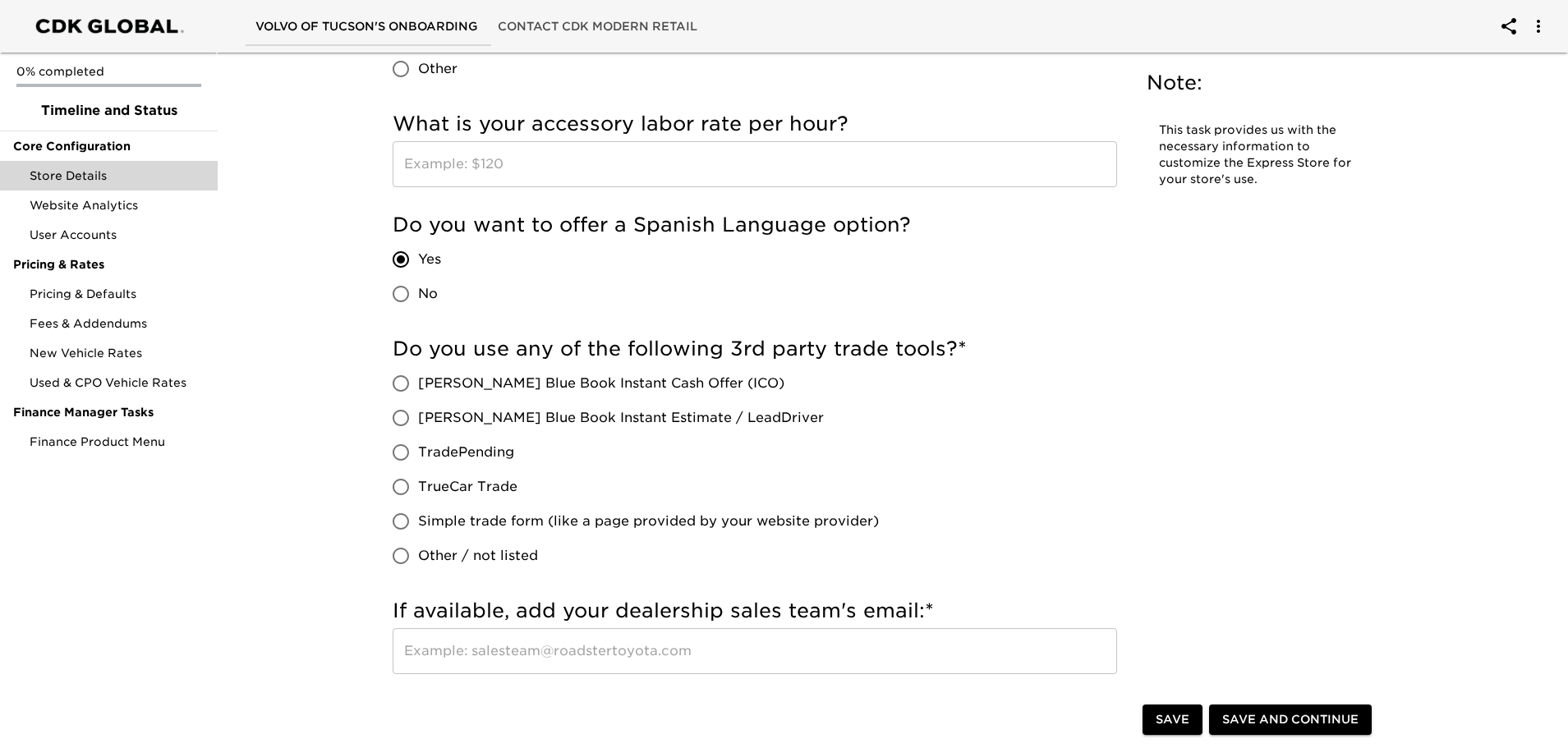
click at [403, 389] on input "[PERSON_NAME] Blue Book Instant Cash Offer (ICO)" at bounding box center [401, 383] width 35 height 35
radio input "true"
click at [399, 415] on input "[PERSON_NAME] Blue Book Instant Estimate / LeadDriver" at bounding box center [401, 418] width 35 height 35
radio input "true"
click at [400, 376] on input "[PERSON_NAME] Blue Book Instant Cash Offer (ICO)" at bounding box center [401, 383] width 35 height 35
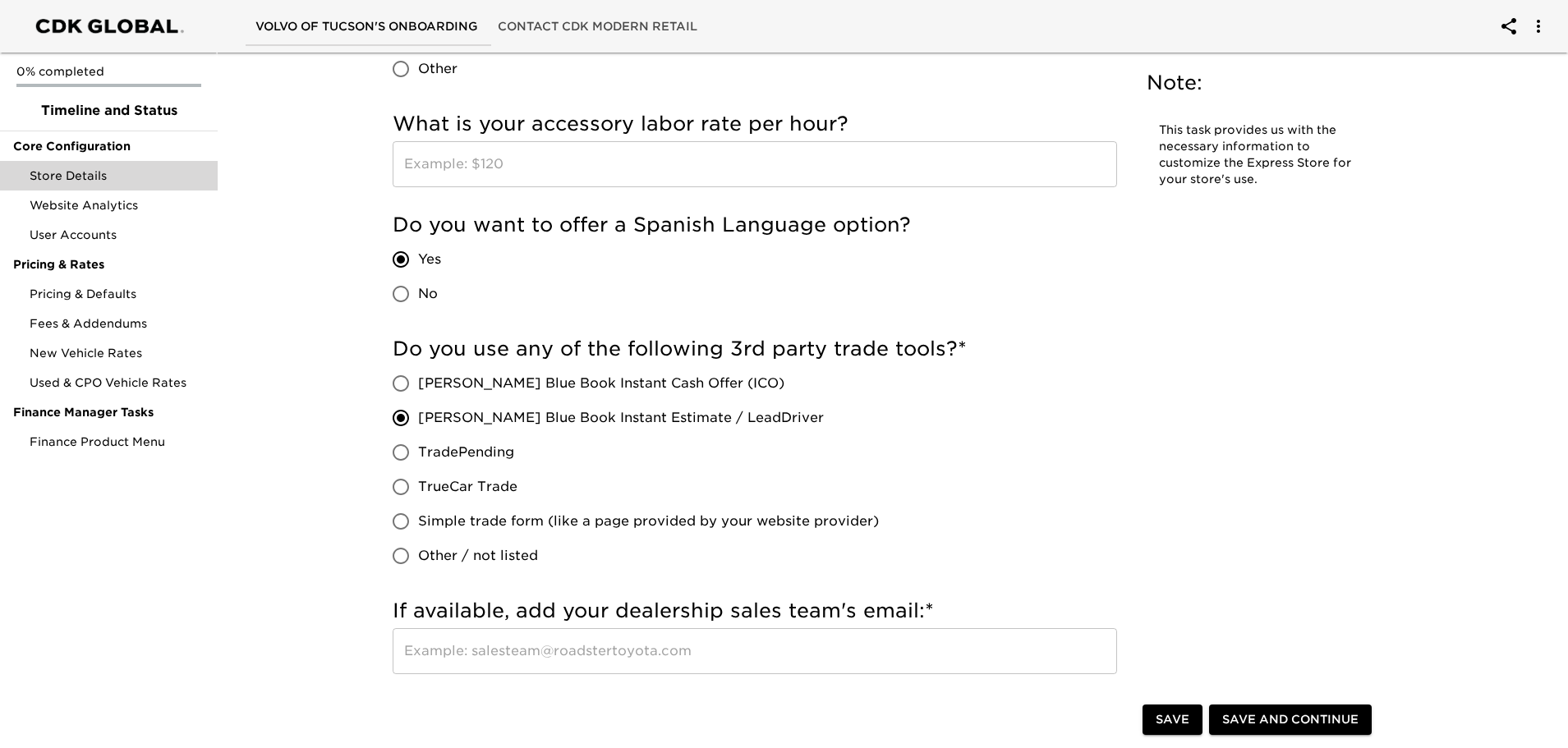
radio input "true"
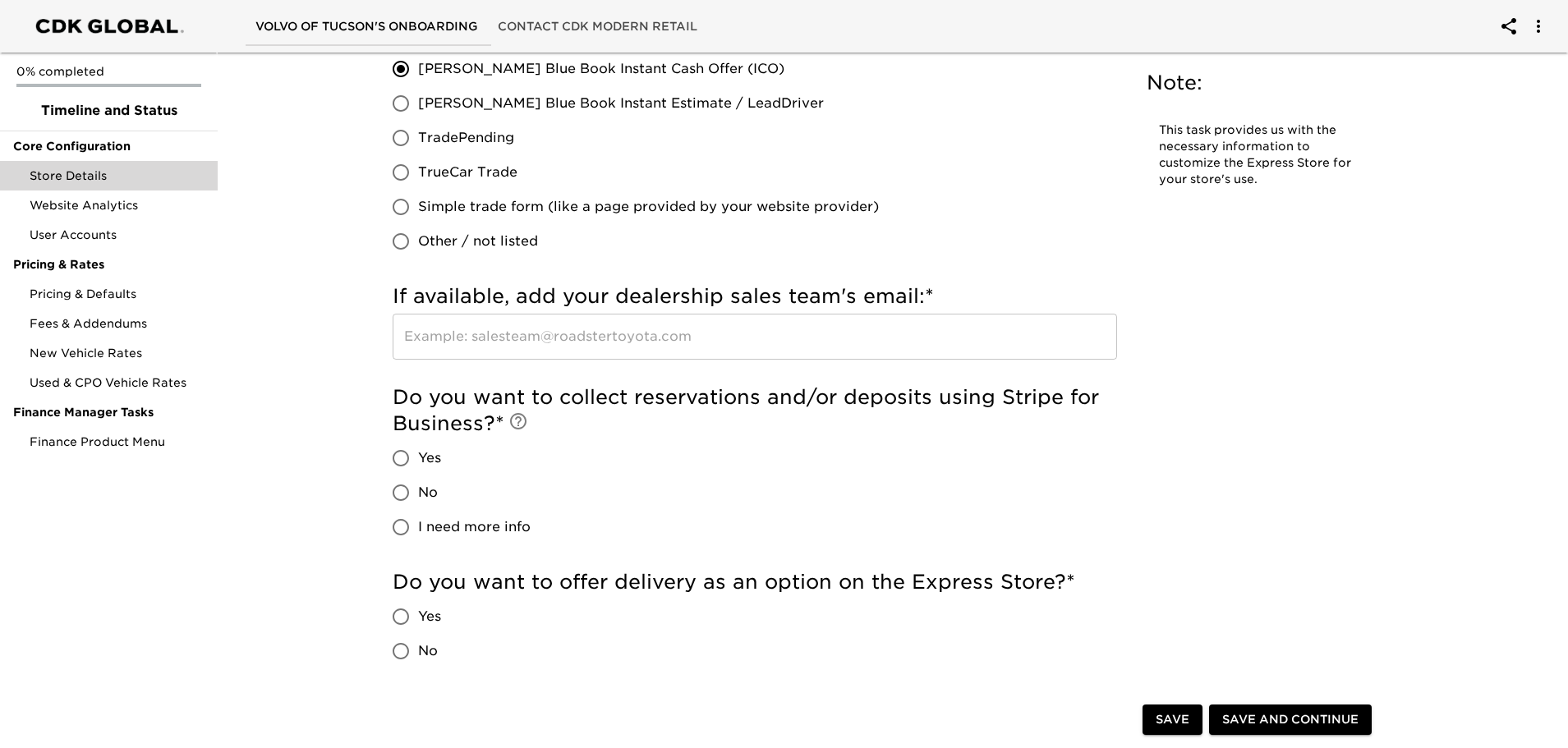
scroll to position [3039, 0]
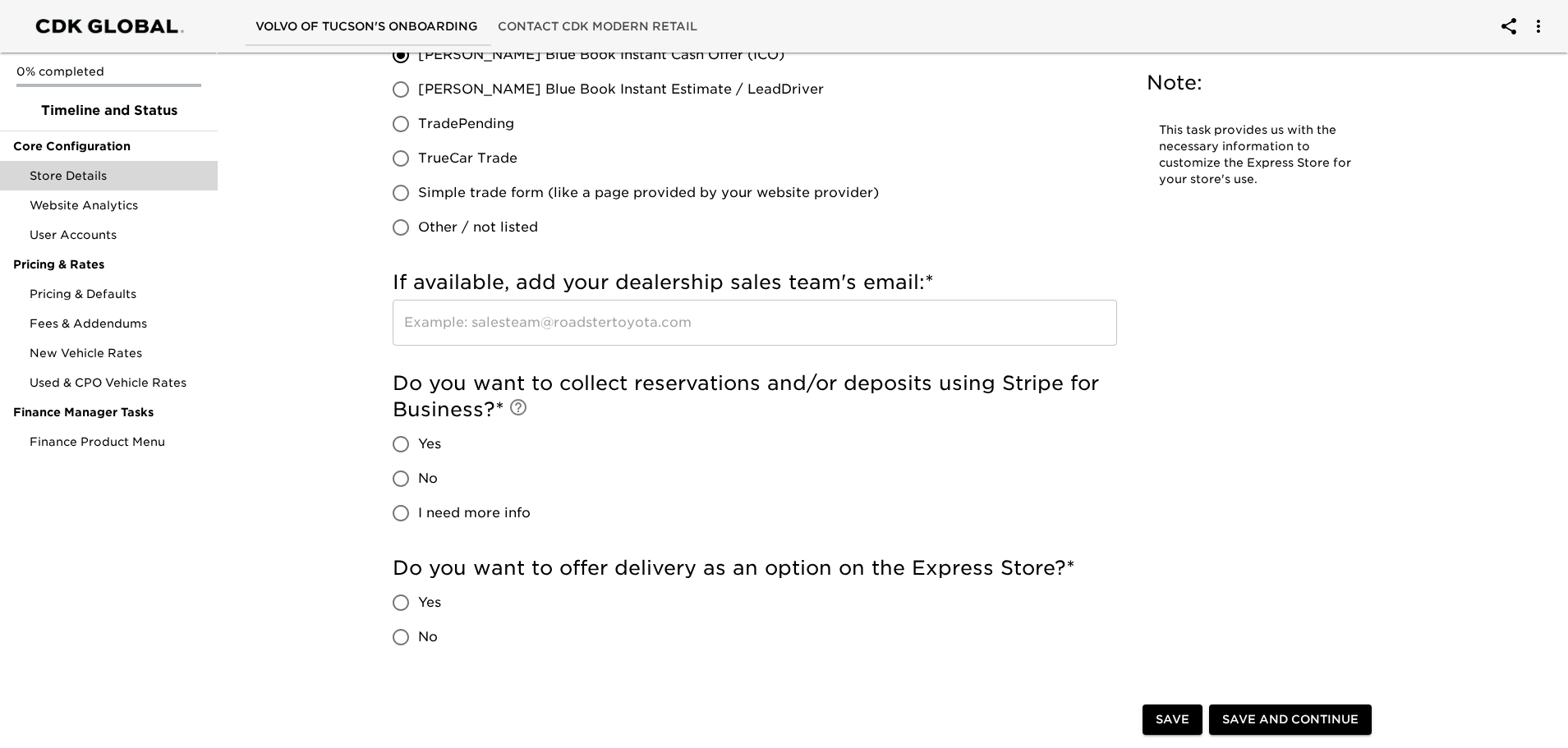
click at [404, 451] on input "Yes" at bounding box center [401, 444] width 35 height 35
radio input "true"
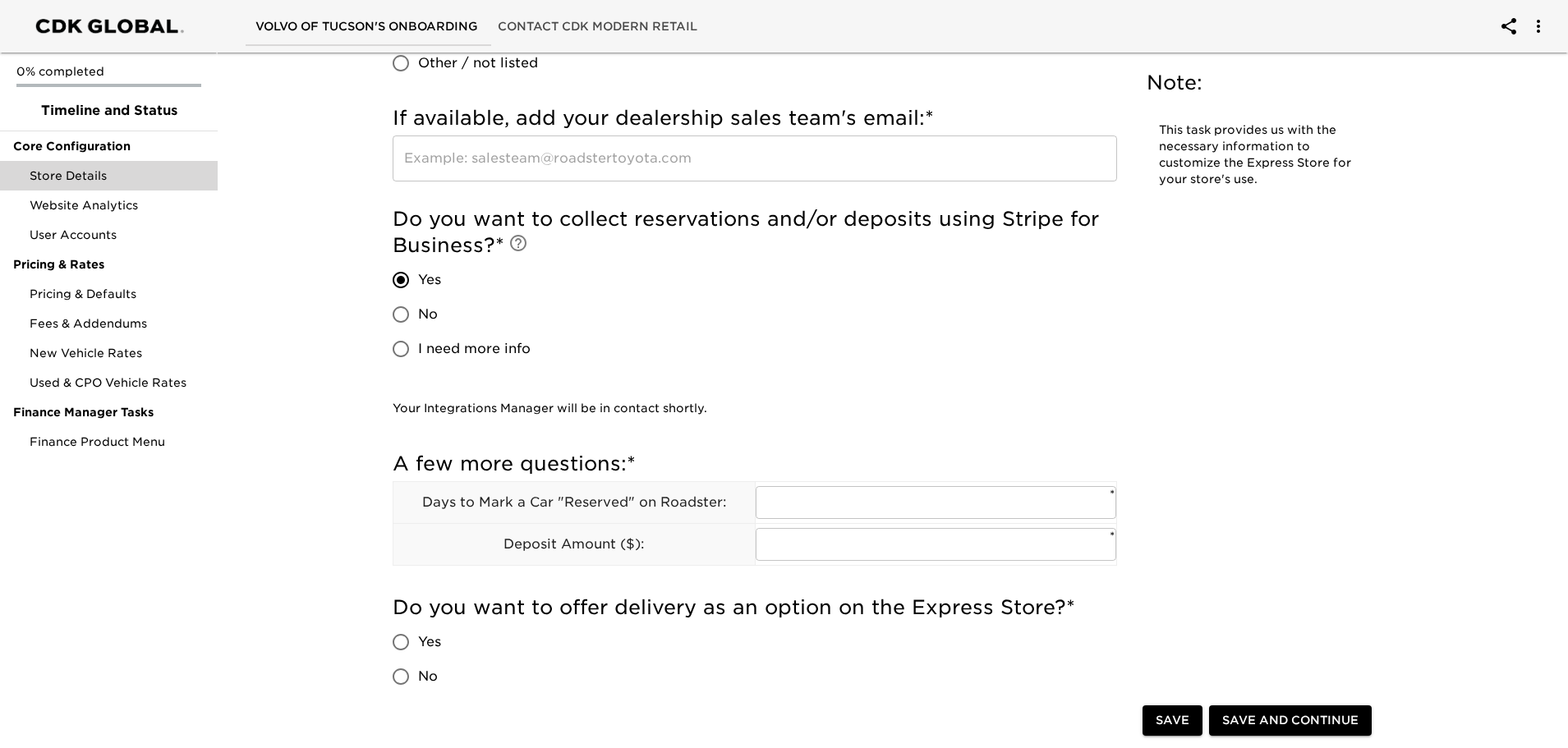
scroll to position [3285, 0]
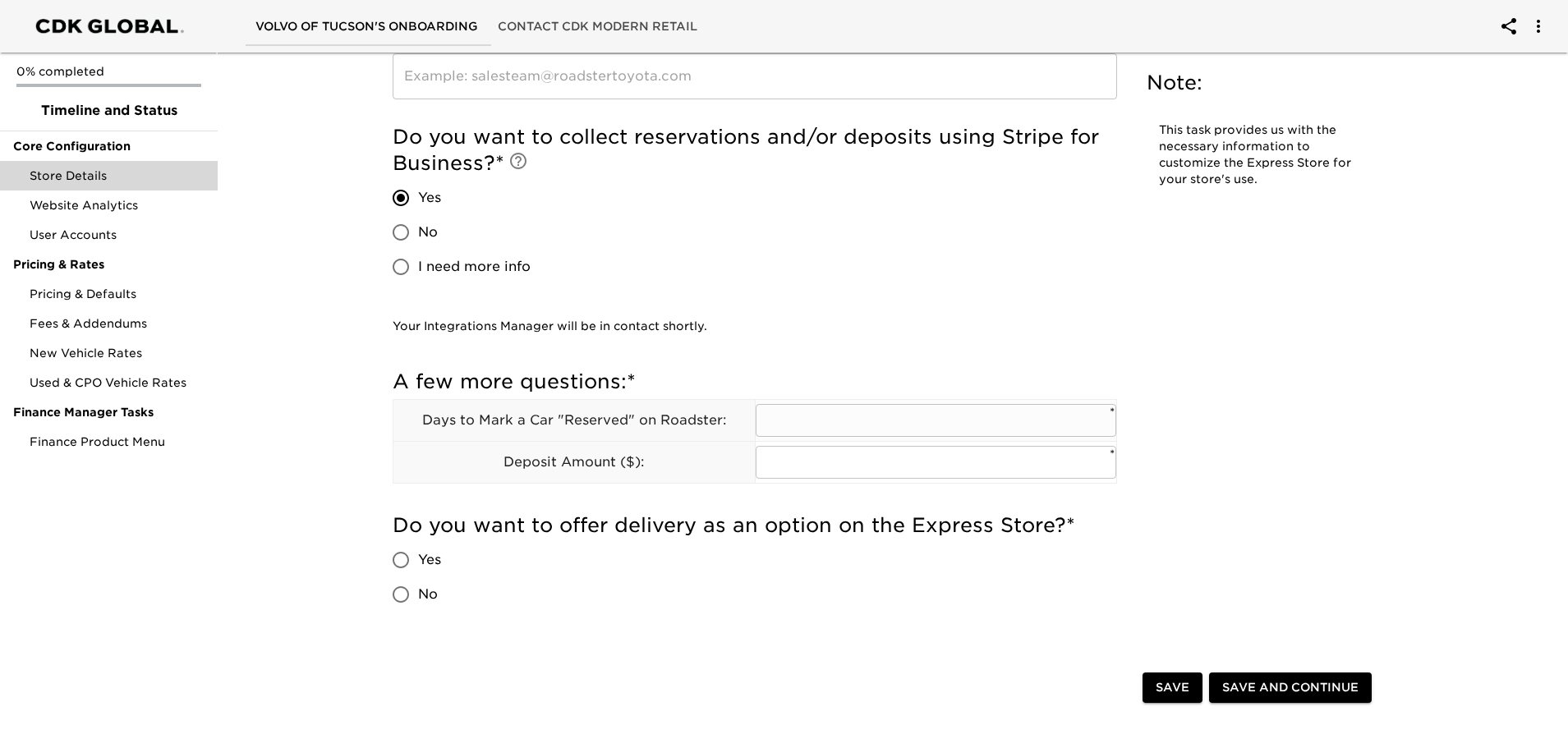
click at [891, 432] on input "text" at bounding box center [936, 420] width 361 height 33
type input "5"
click at [780, 462] on input "text" at bounding box center [936, 462] width 361 height 33
type input "1000"
click at [843, 598] on div "Do you want to offer delivery as an option on the Express Store? * Yes No" at bounding box center [755, 562] width 725 height 99
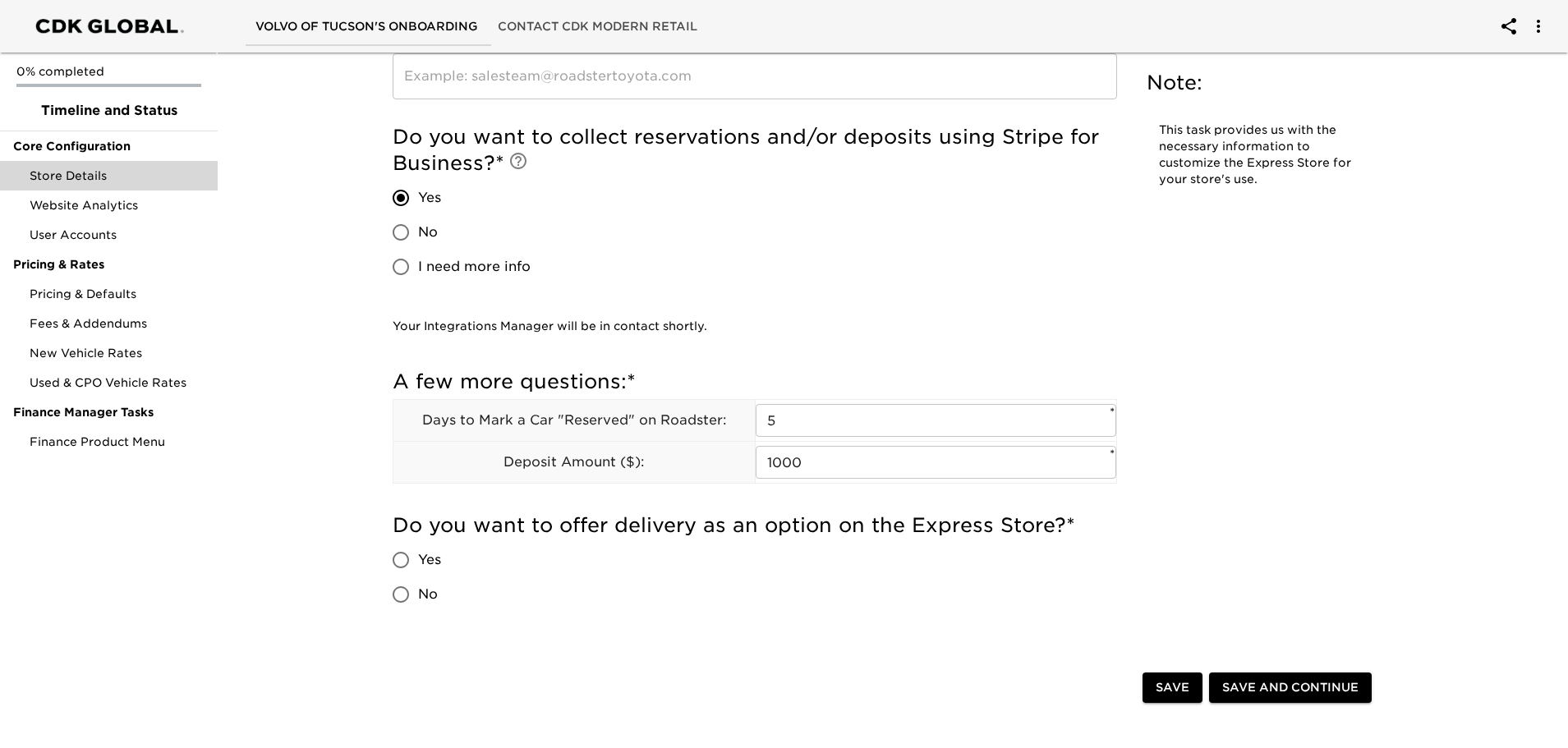
click at [399, 564] on input "Yes" at bounding box center [401, 560] width 35 height 35
radio input "true"
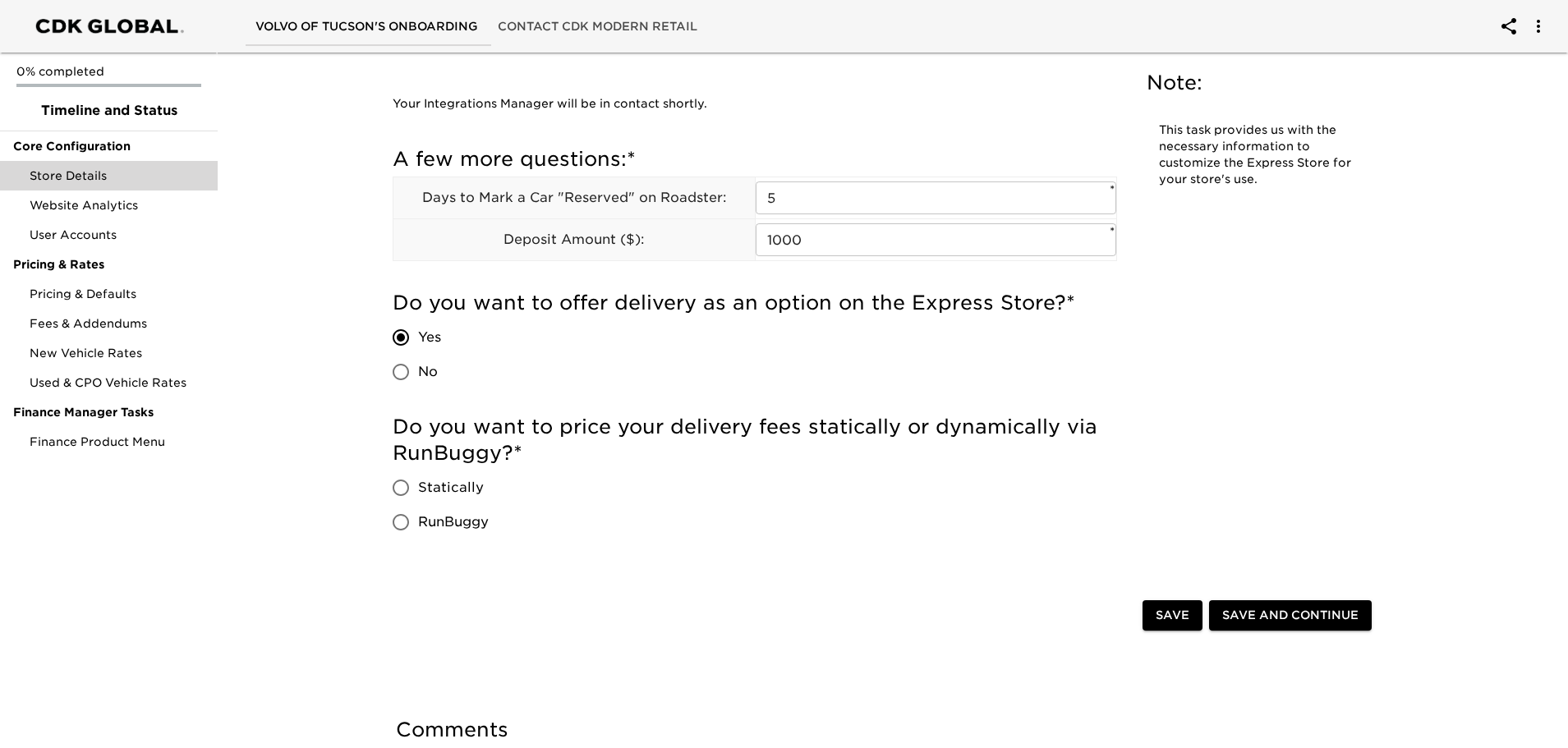
scroll to position [3531, 0]
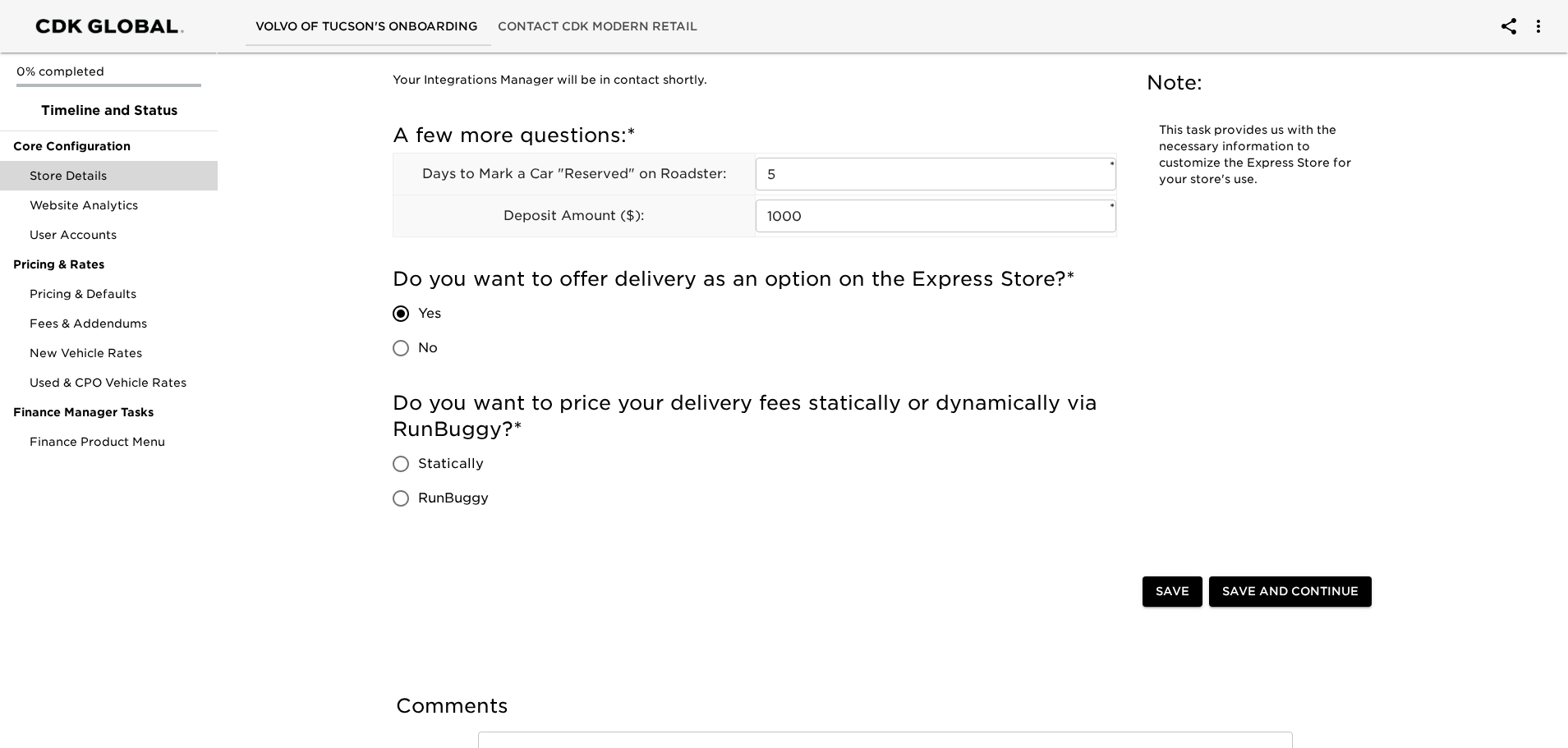
click at [400, 340] on input "No" at bounding box center [401, 347] width 35 height 35
radio input "true"
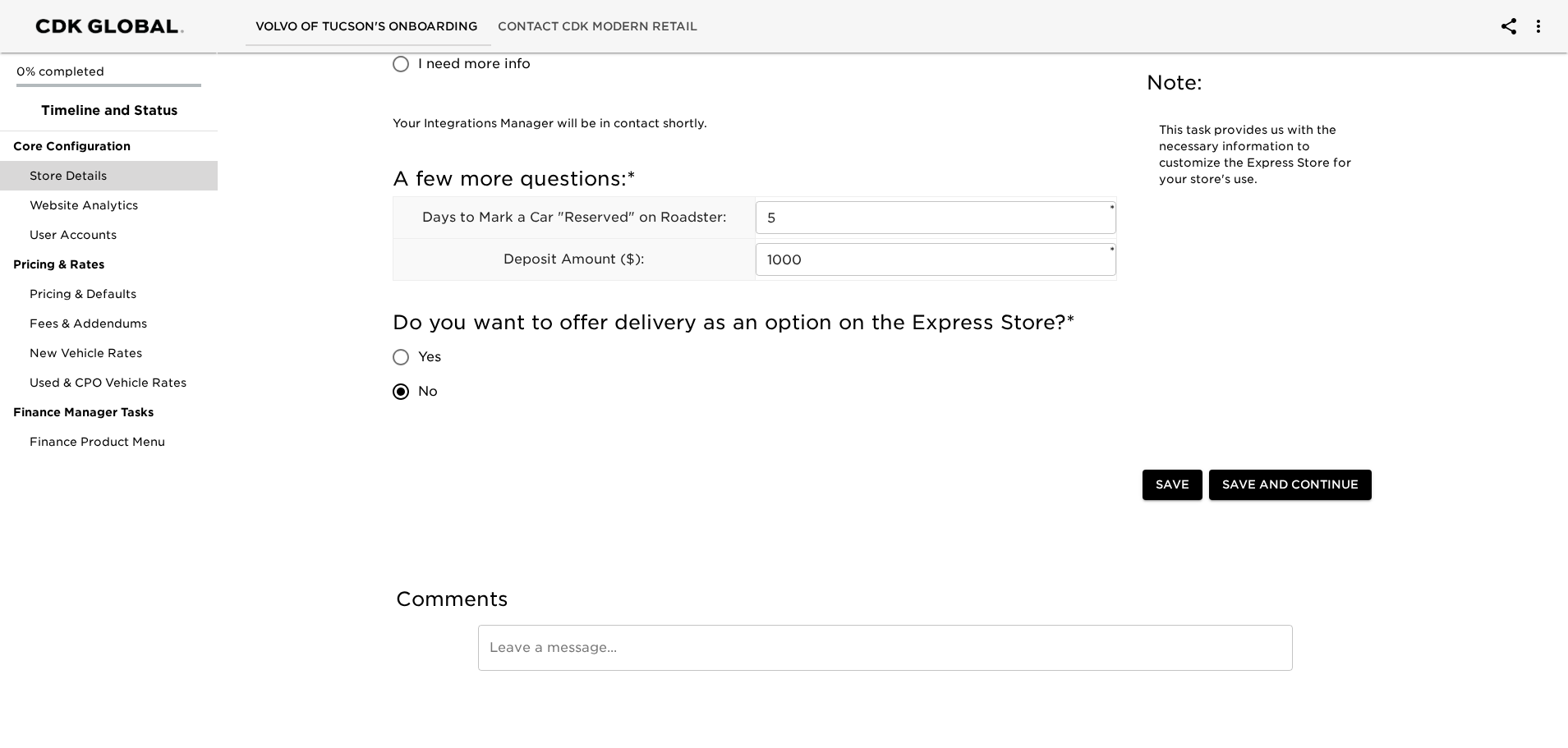
scroll to position [3488, 0]
click at [1256, 484] on span "Save and Continue" at bounding box center [1291, 485] width 137 height 21
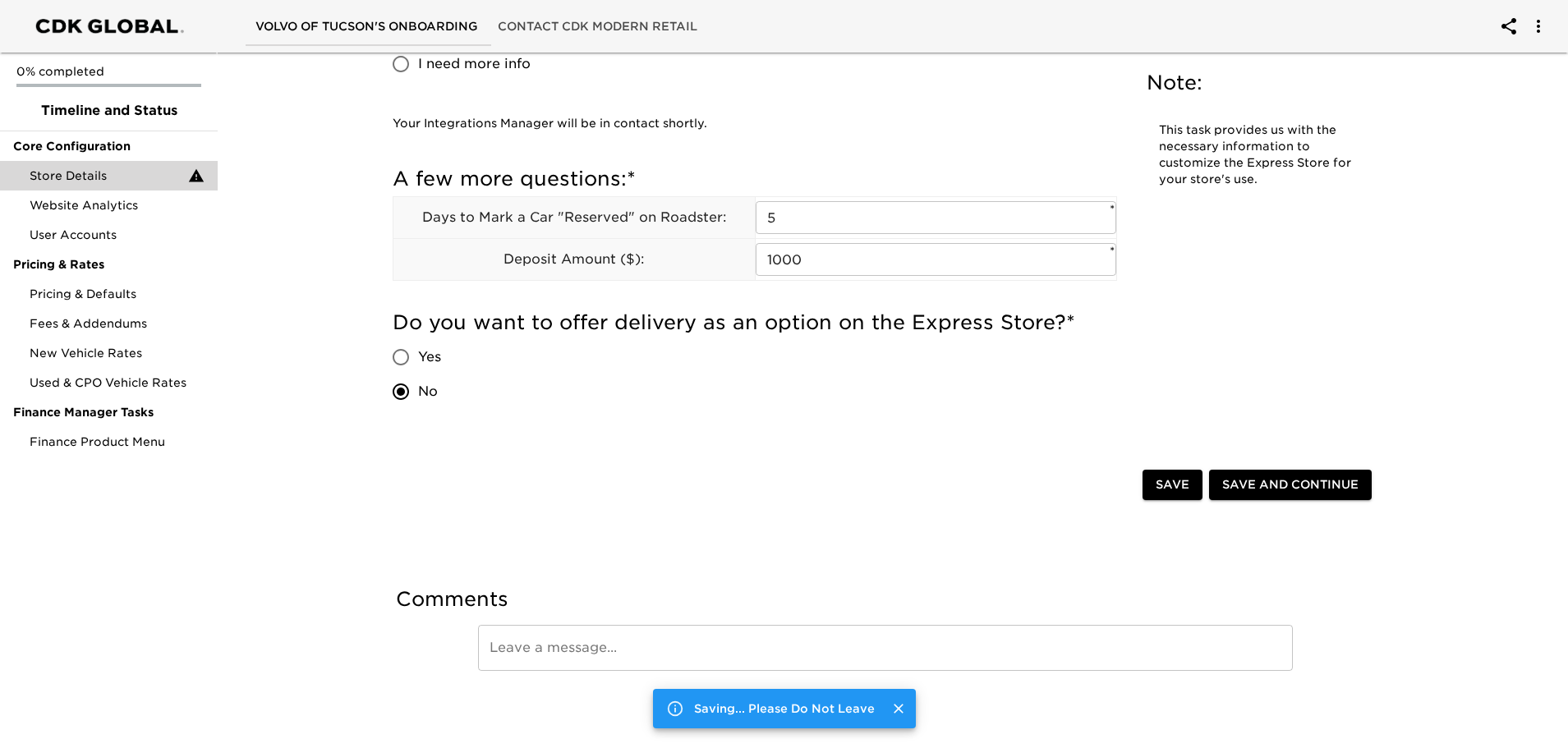
scroll to position [0, 0]
